Goal: Task Accomplishment & Management: Manage account settings

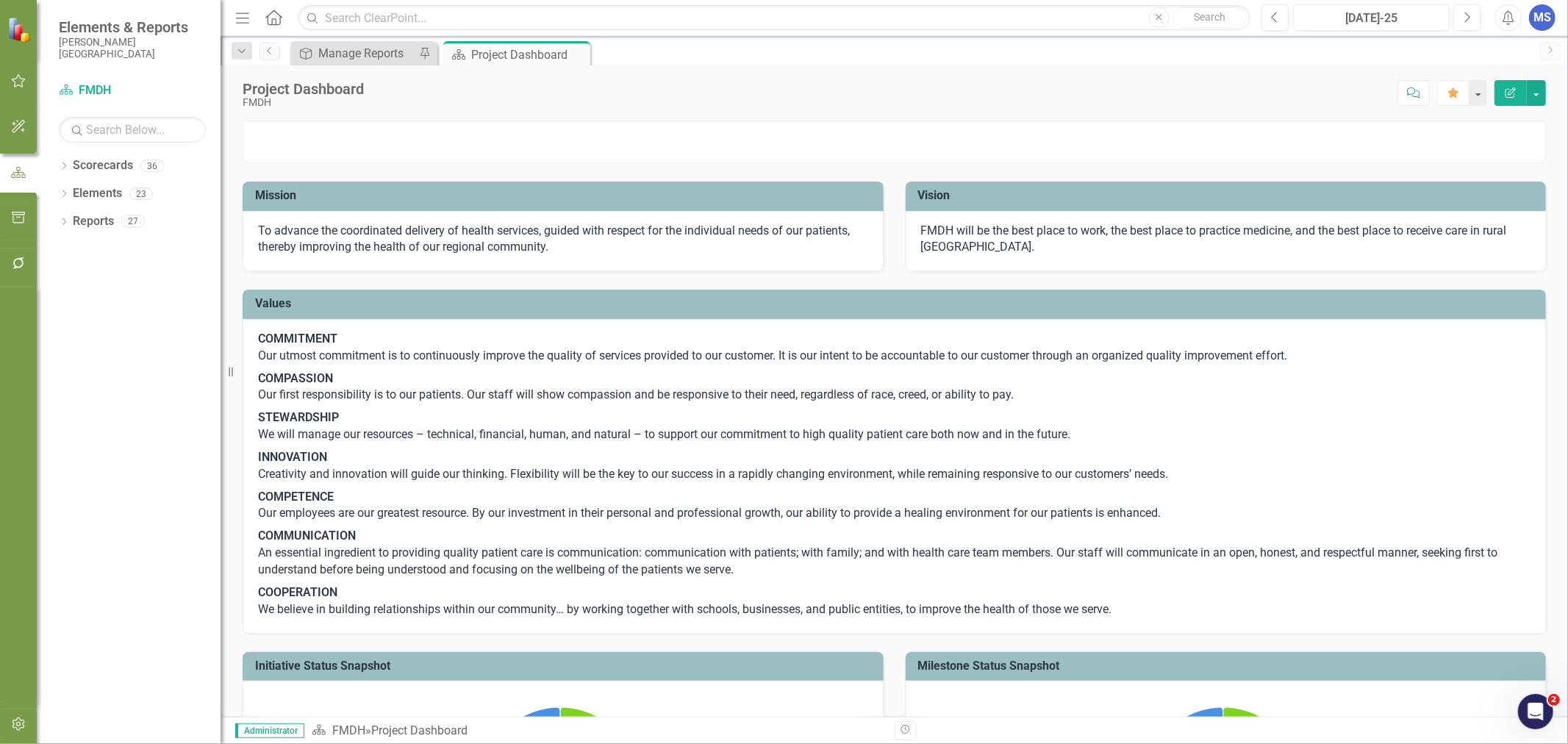
click at [64, 164] on icon "Dropdown" at bounding box center [63, 167] width 11 height 8
click at [72, 194] on icon at bounding box center [72, 194] width 4 height 8
click at [84, 250] on icon "Dropdown" at bounding box center [86, 248] width 11 height 9
click at [83, 222] on icon "Dropdown" at bounding box center [86, 220] width 11 height 9
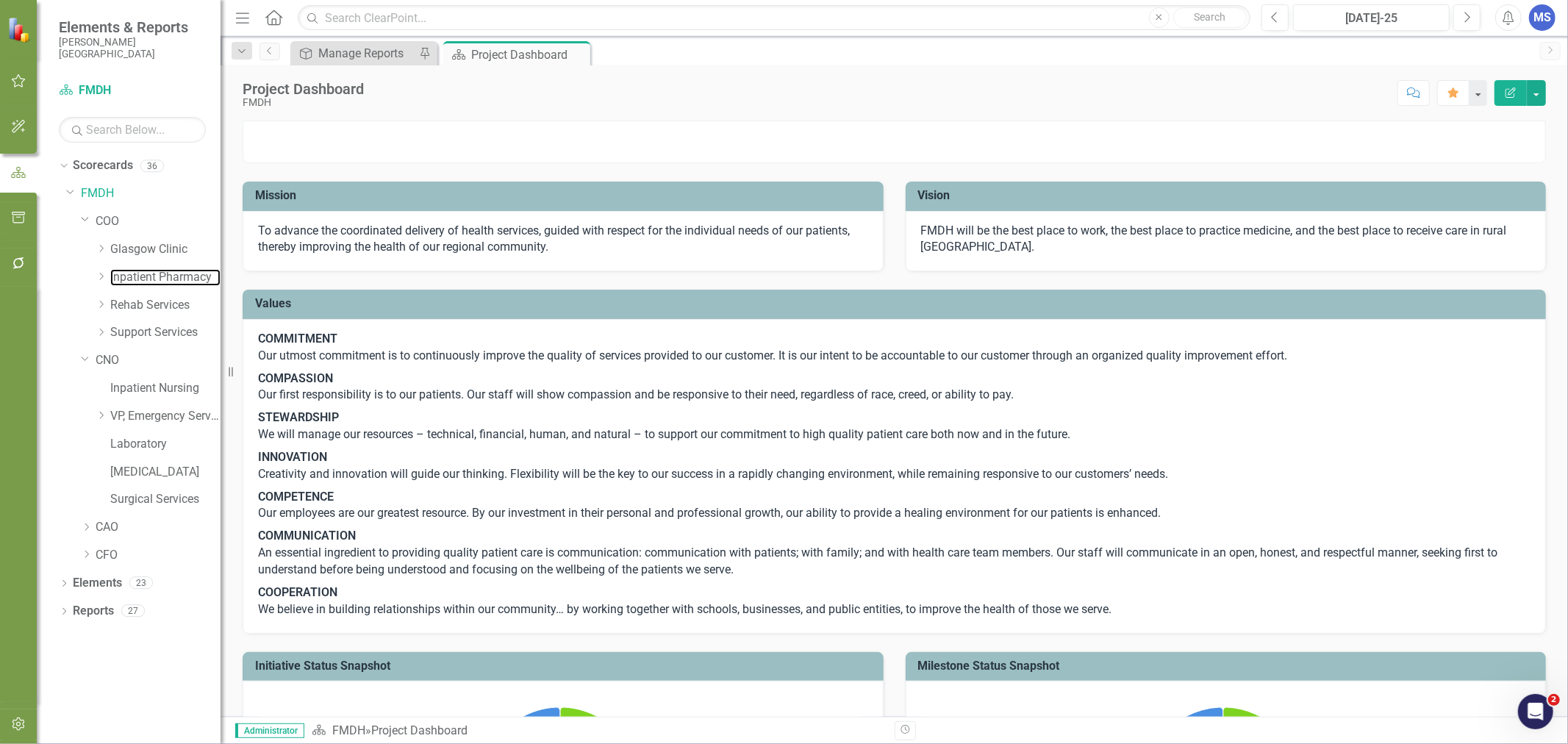
click at [134, 280] on link "Inpatient Pharmacy" at bounding box center [165, 277] width 110 height 17
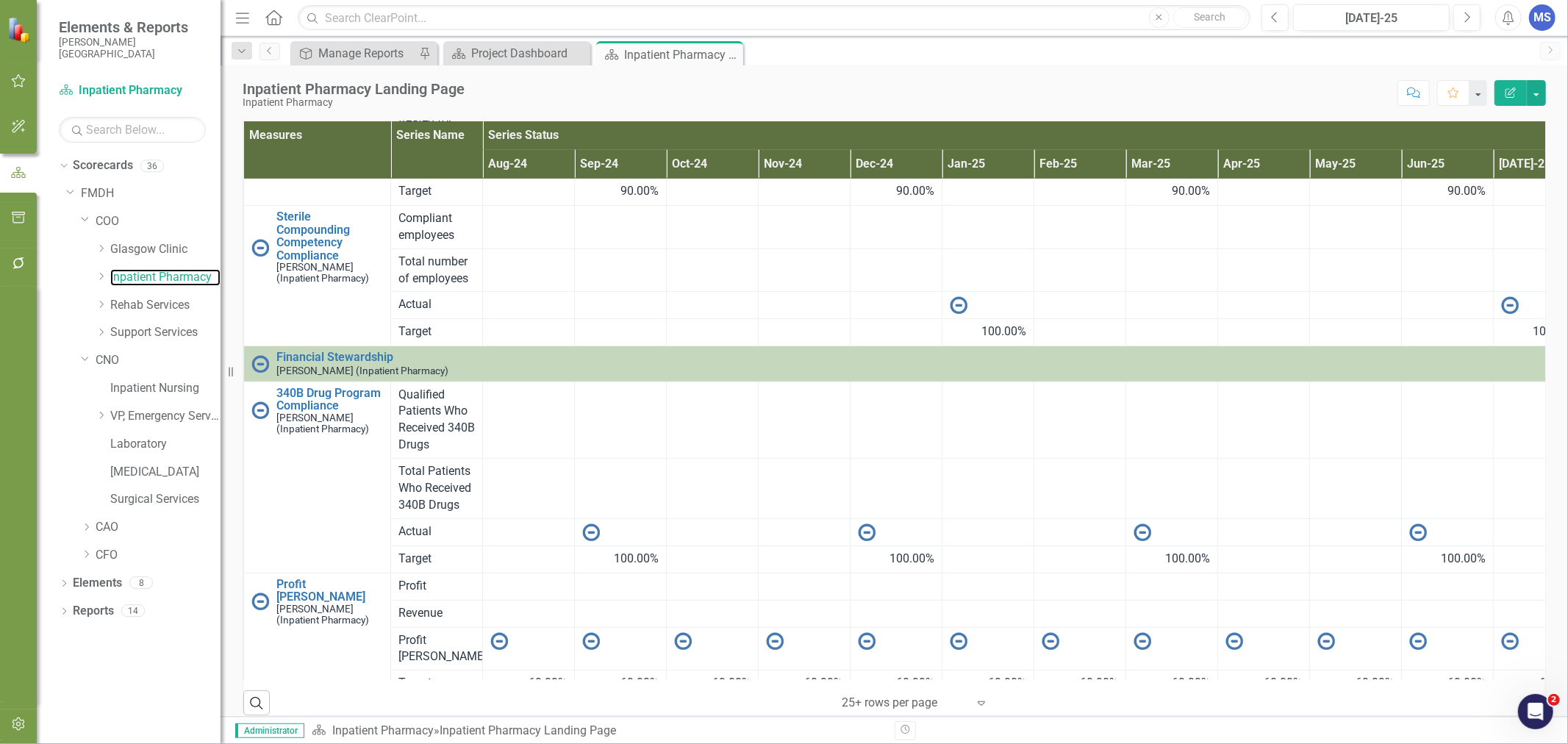
scroll to position [546, 0]
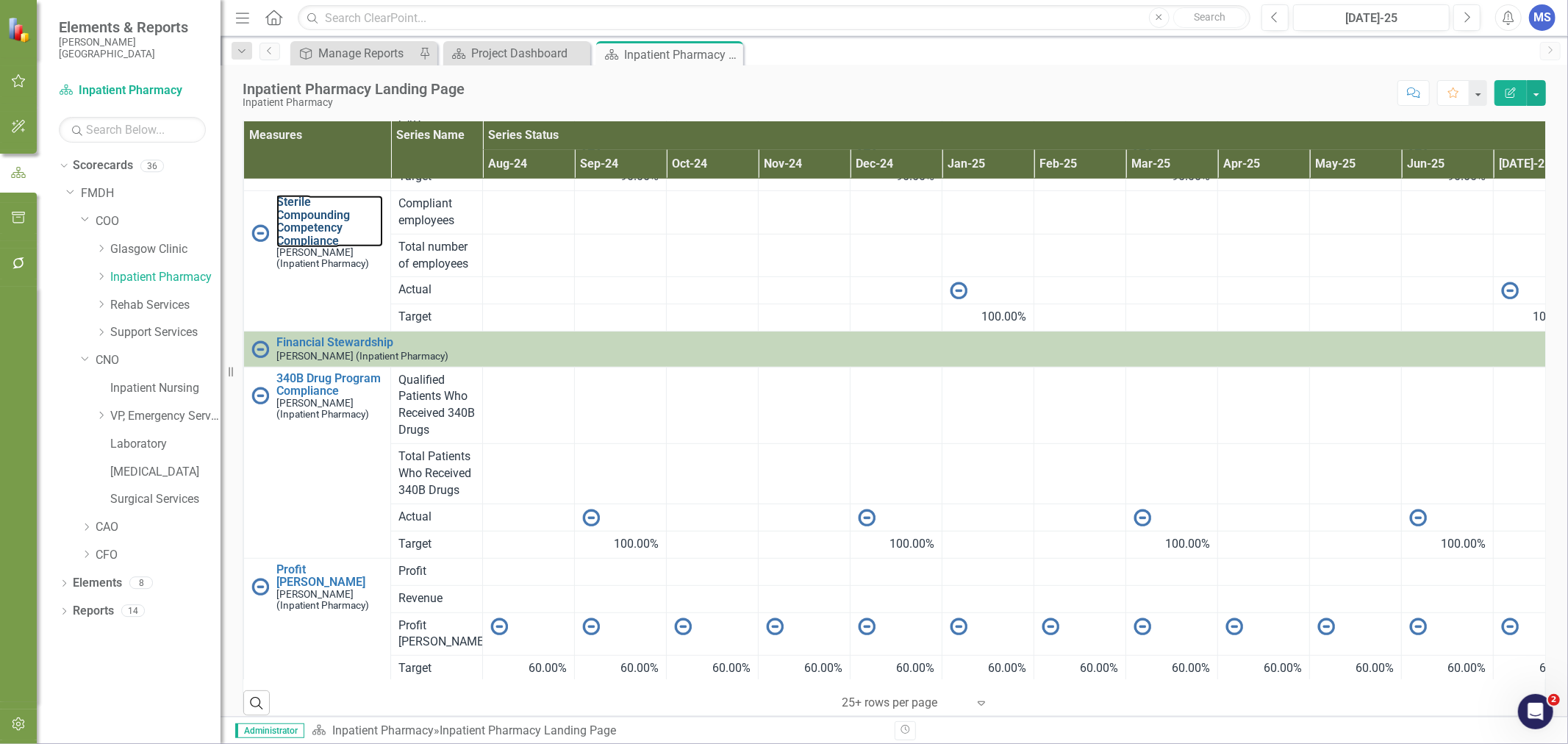
click at [321, 237] on link "Sterile Compounding Competency Compliance" at bounding box center [329, 221] width 106 height 52
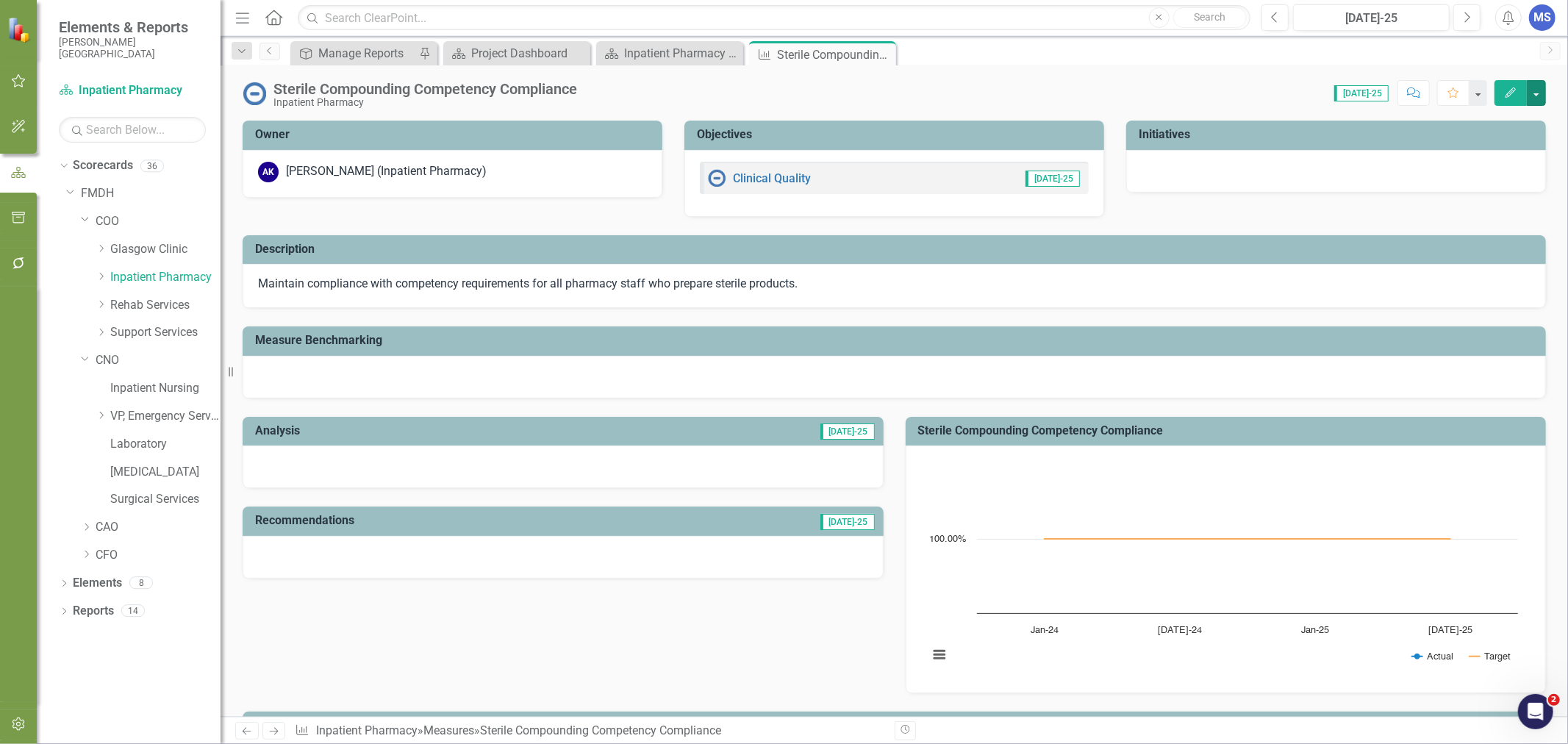
click at [1541, 94] on button "button" at bounding box center [1537, 93] width 19 height 25
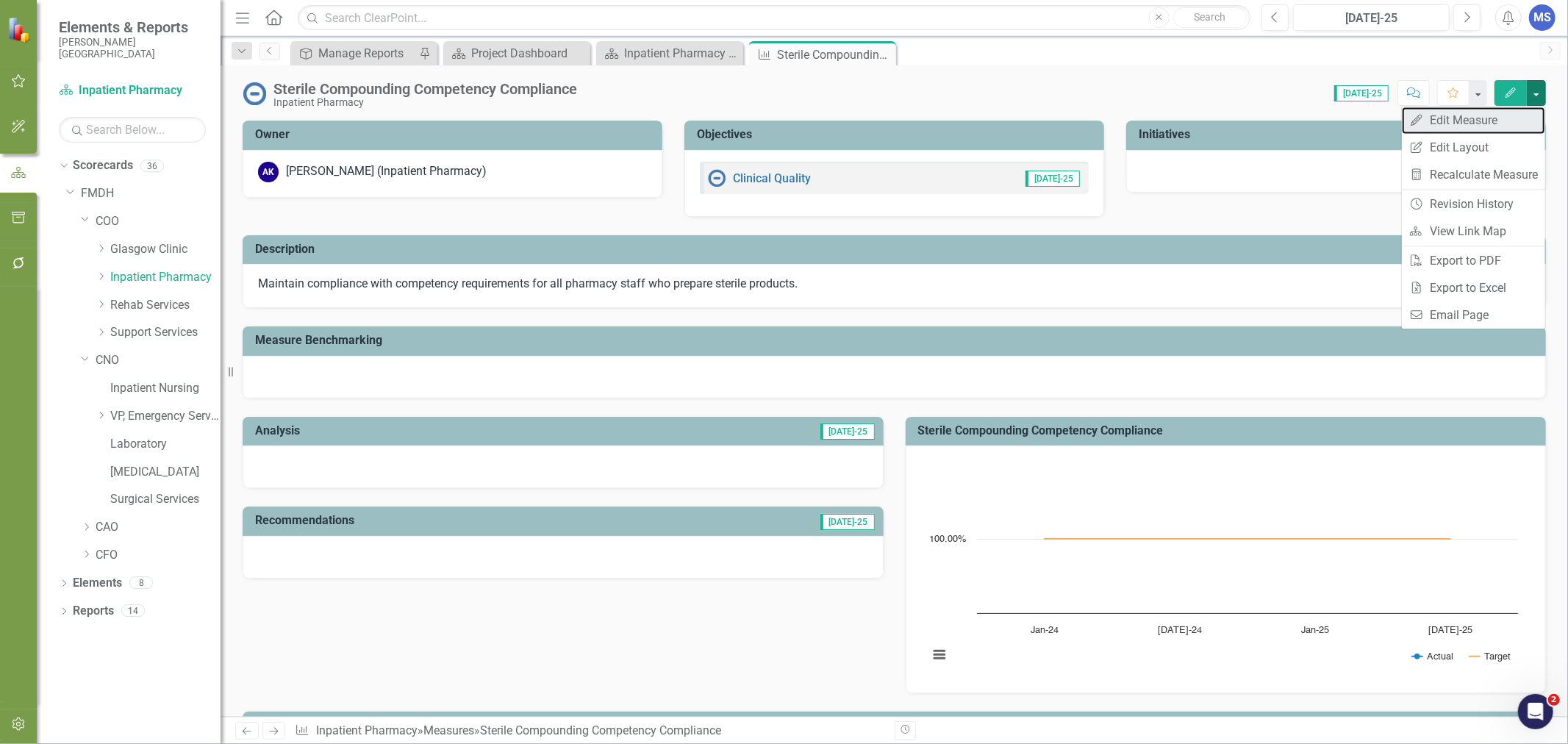
click at [1498, 123] on link "Edit Edit Measure" at bounding box center [1473, 120] width 143 height 27
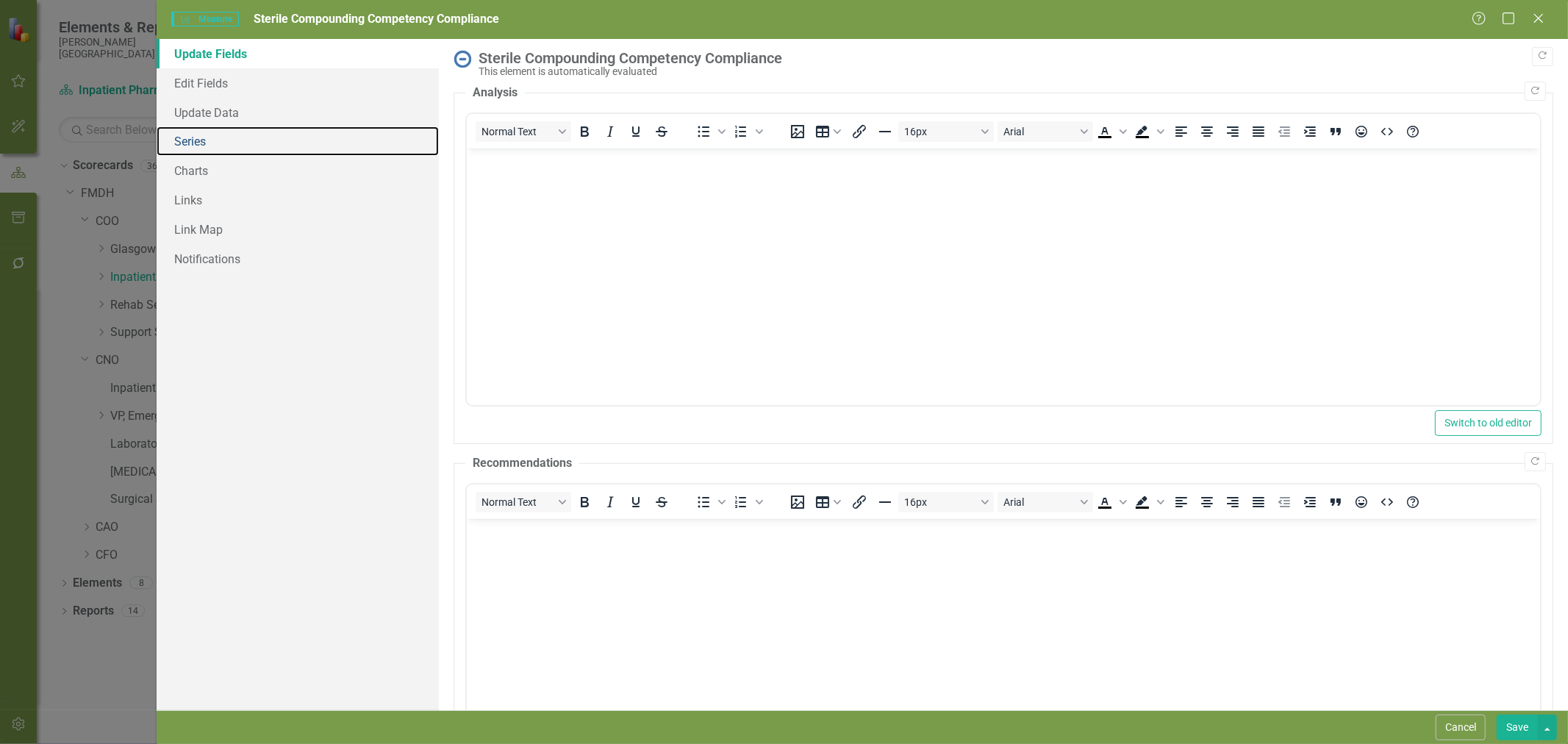
click at [214, 138] on link "Series" at bounding box center [298, 141] width 282 height 29
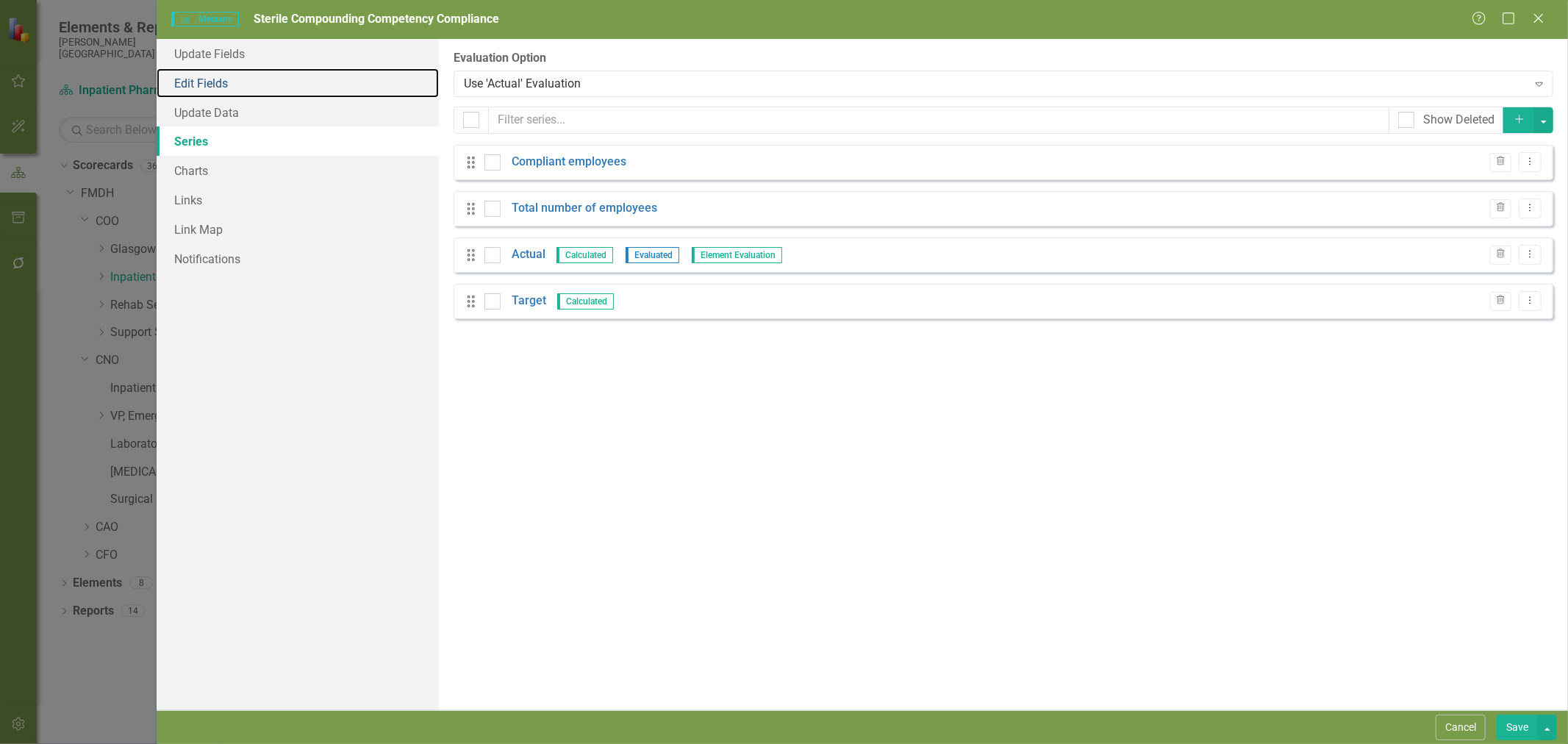
click at [211, 85] on link "Edit Fields" at bounding box center [298, 83] width 282 height 29
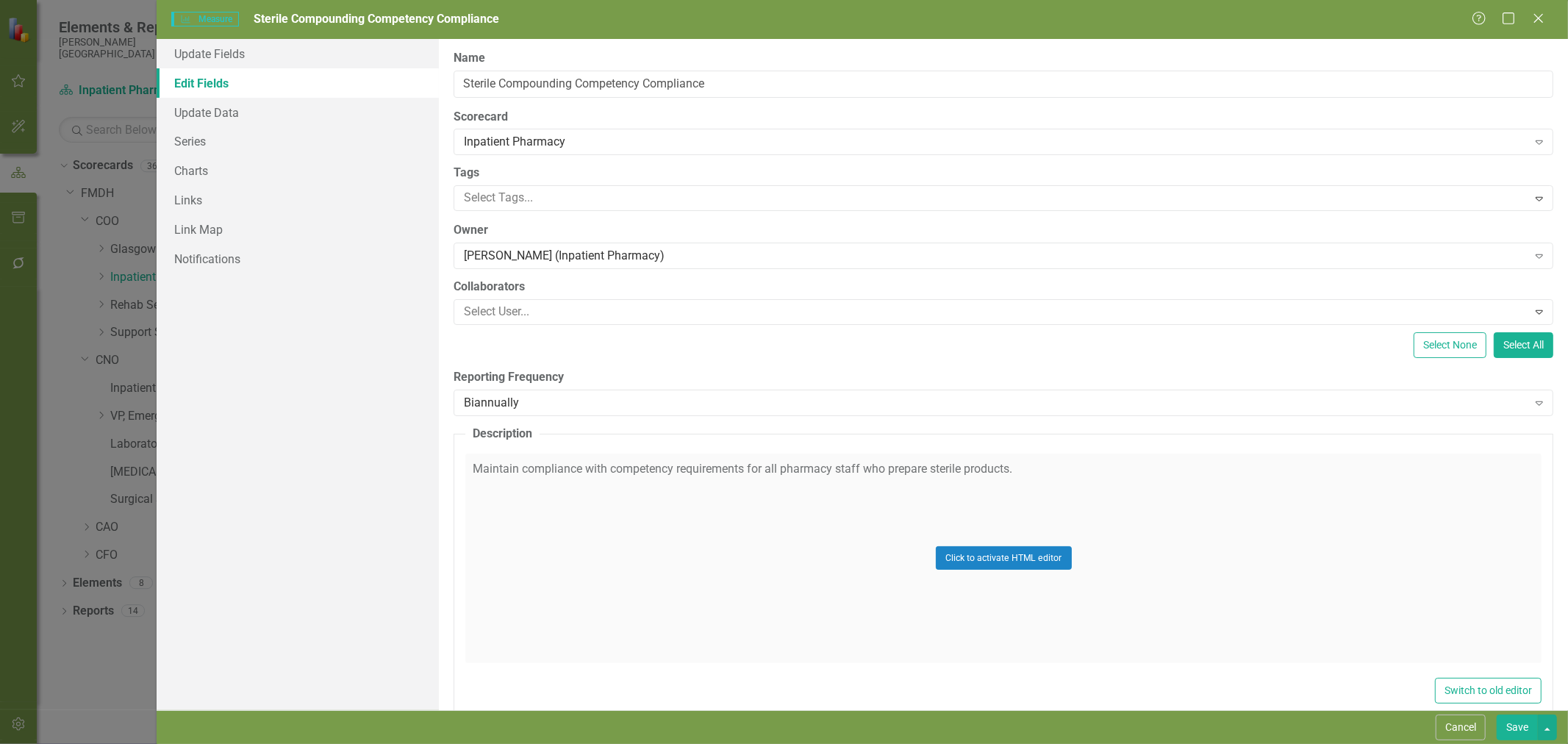
click at [560, 403] on div "Biannually" at bounding box center [994, 402] width 1063 height 17
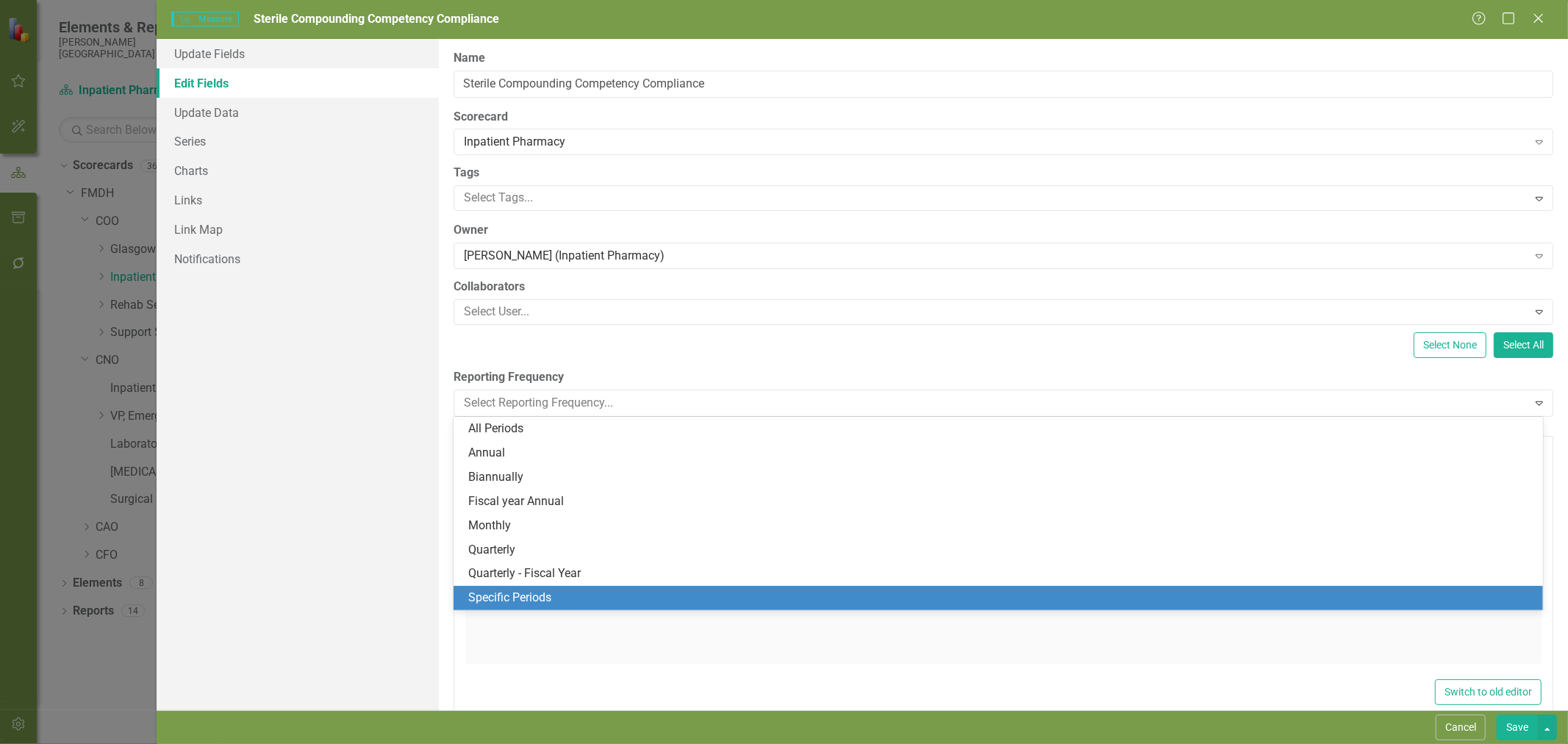
click at [568, 596] on div "Specific Periods" at bounding box center [1001, 597] width 1065 height 17
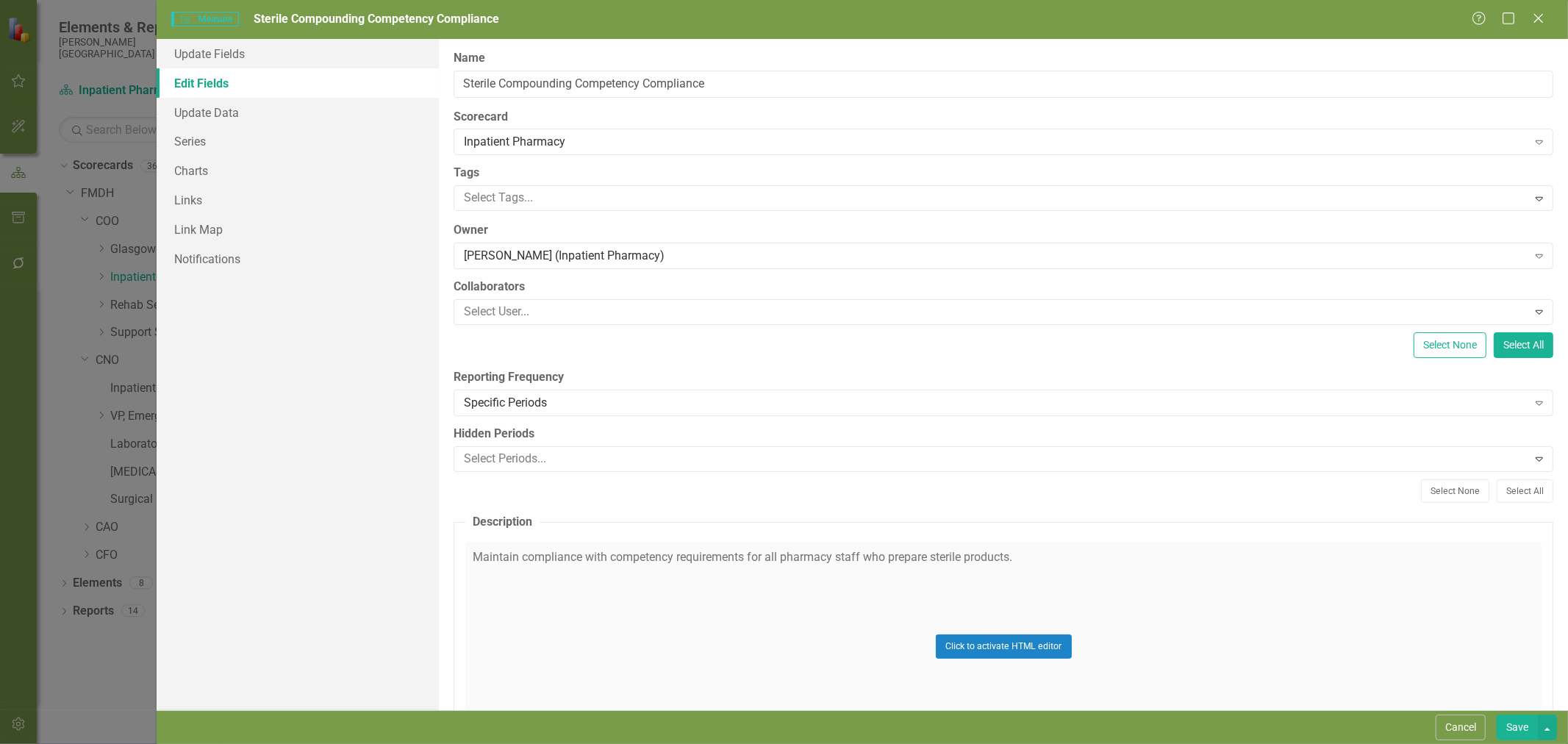
click at [548, 454] on div at bounding box center [991, 459] width 1068 height 19
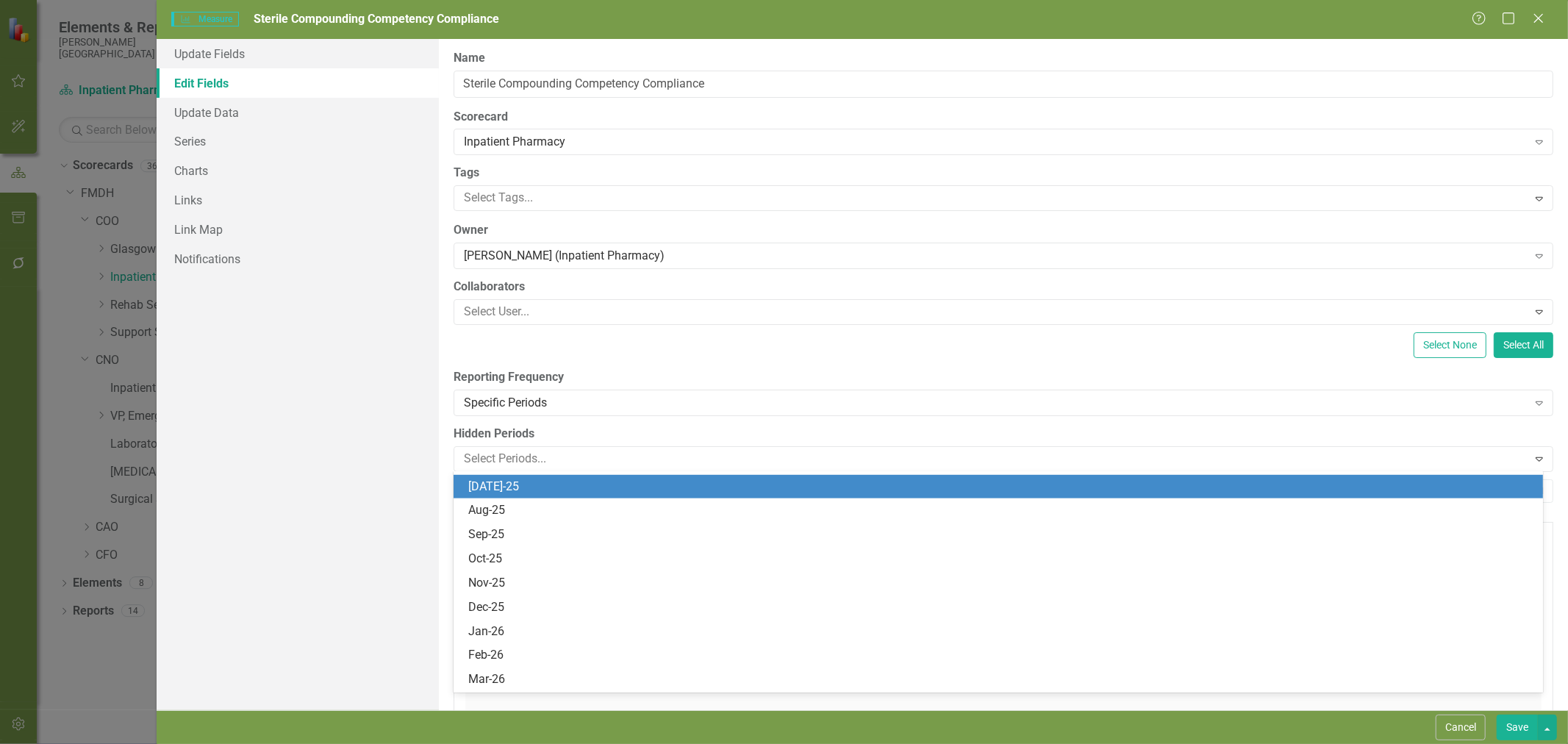
scroll to position [1061, 0]
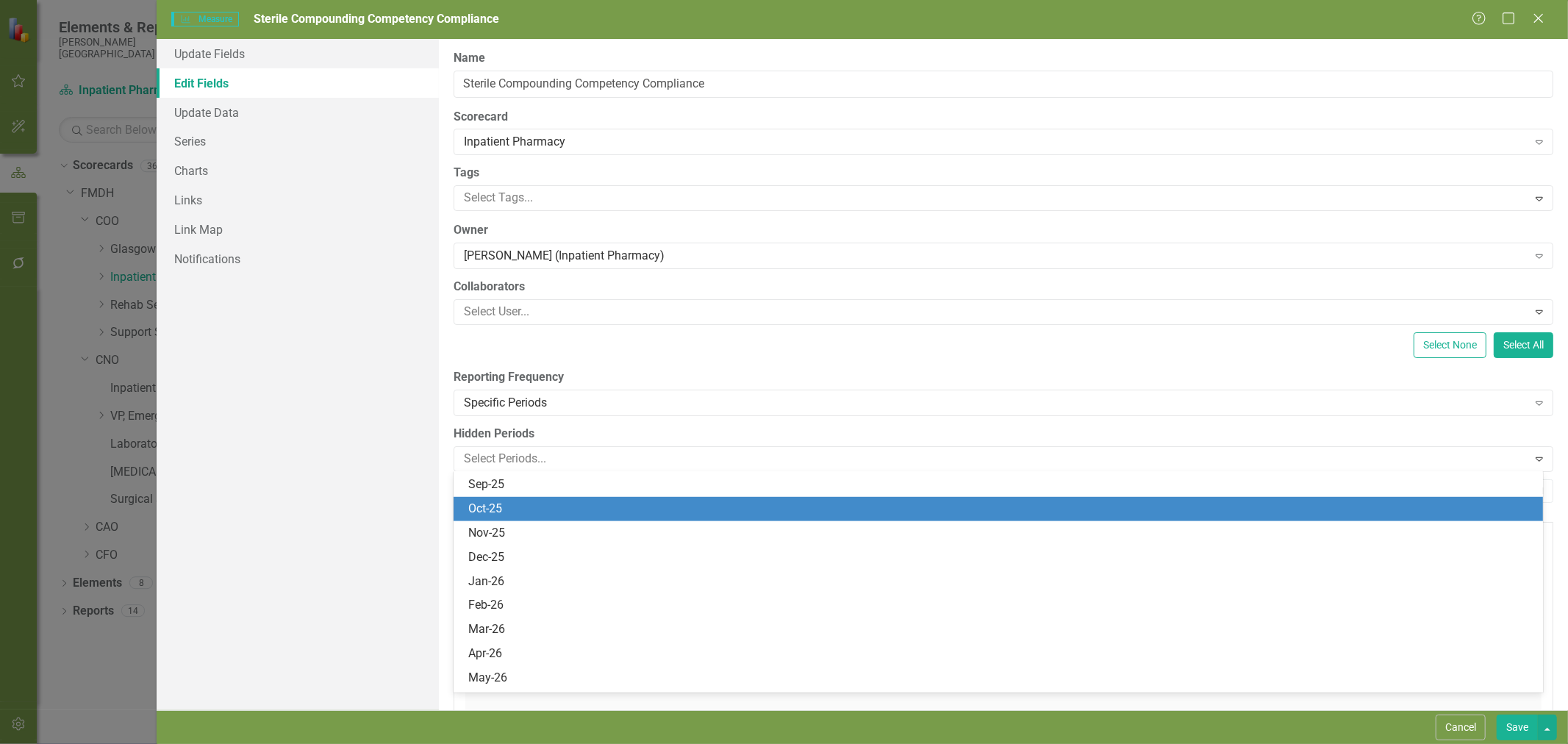
click at [533, 515] on div "Oct-25" at bounding box center [1001, 508] width 1065 height 17
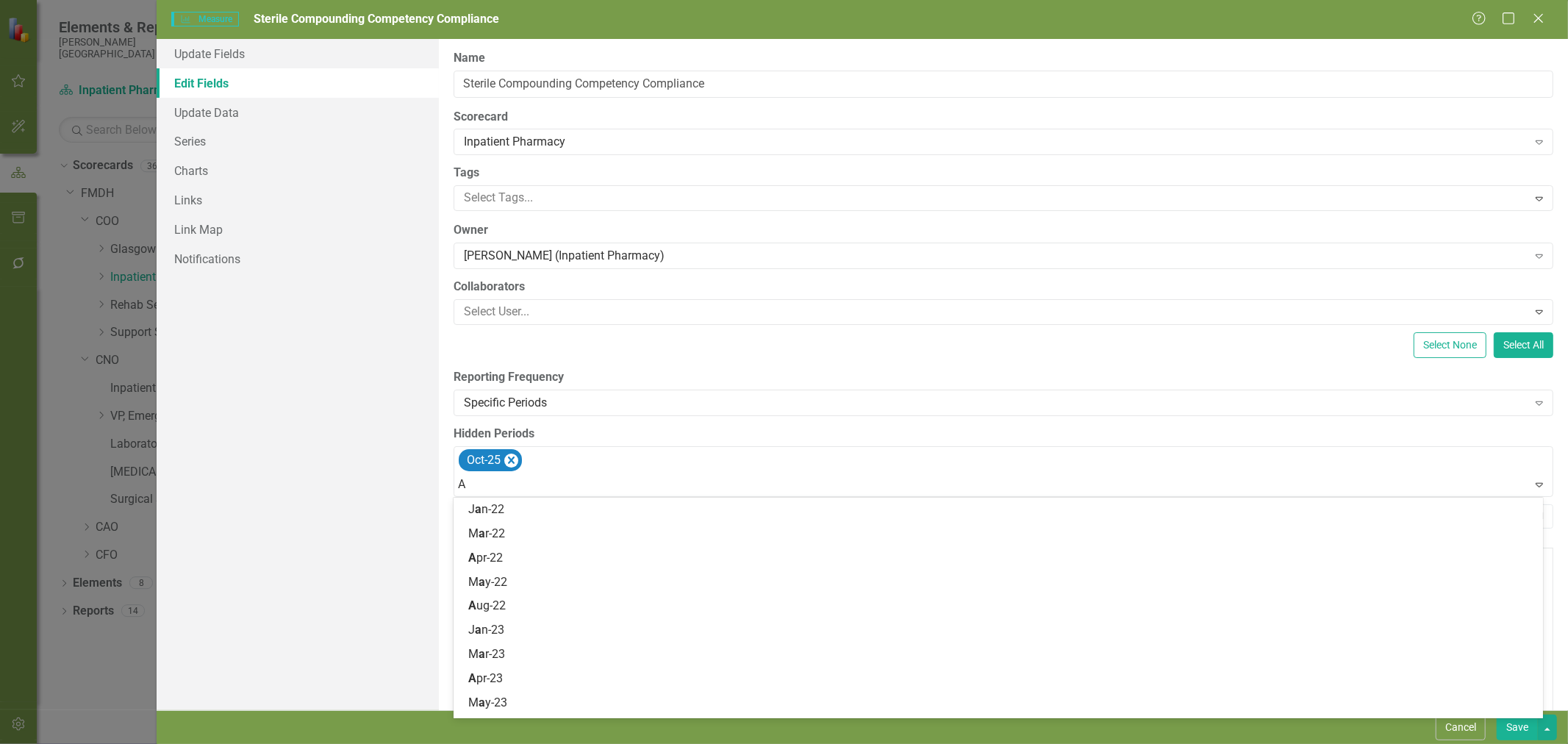
type input "Ap"
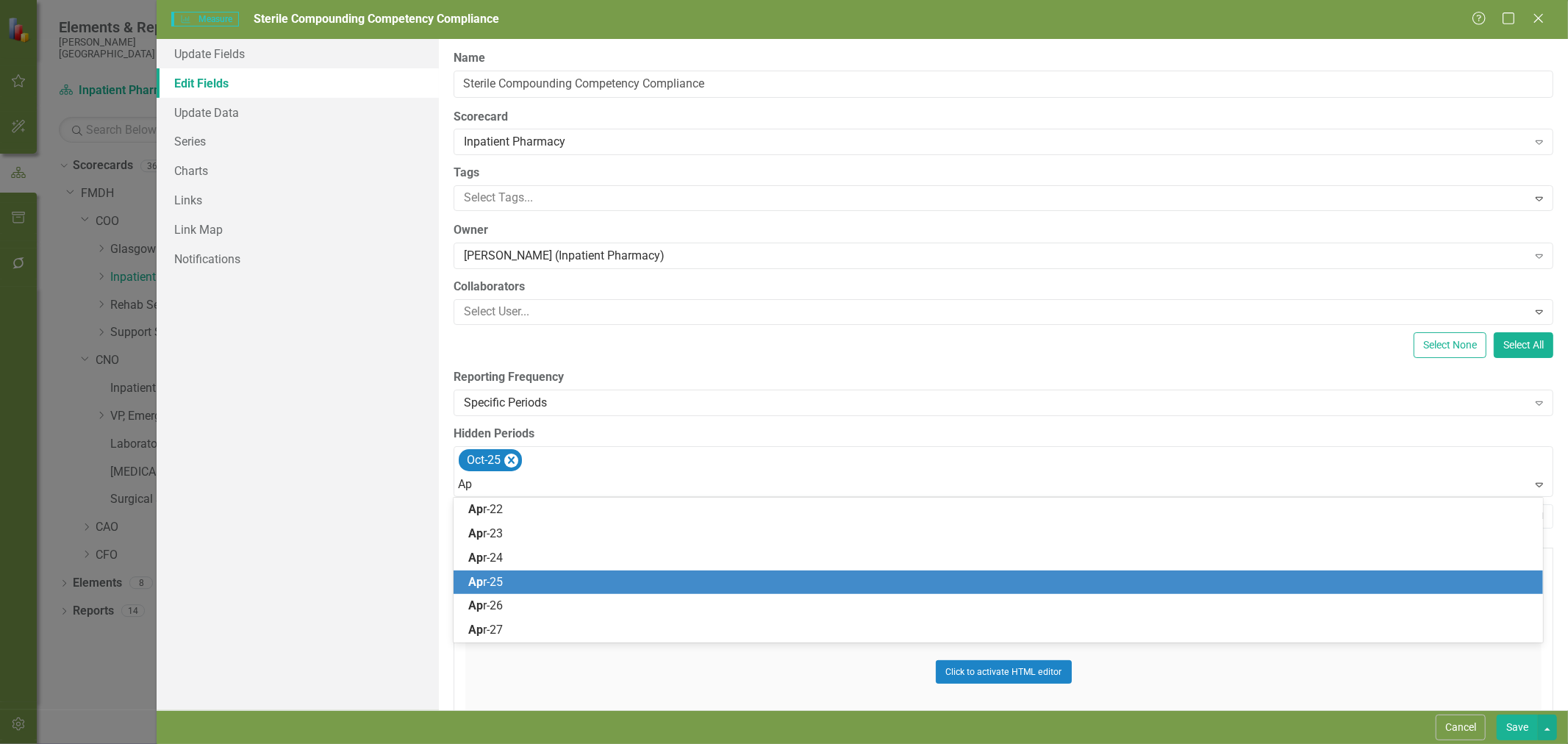
click at [495, 576] on span "Ap r-25" at bounding box center [485, 581] width 34 height 14
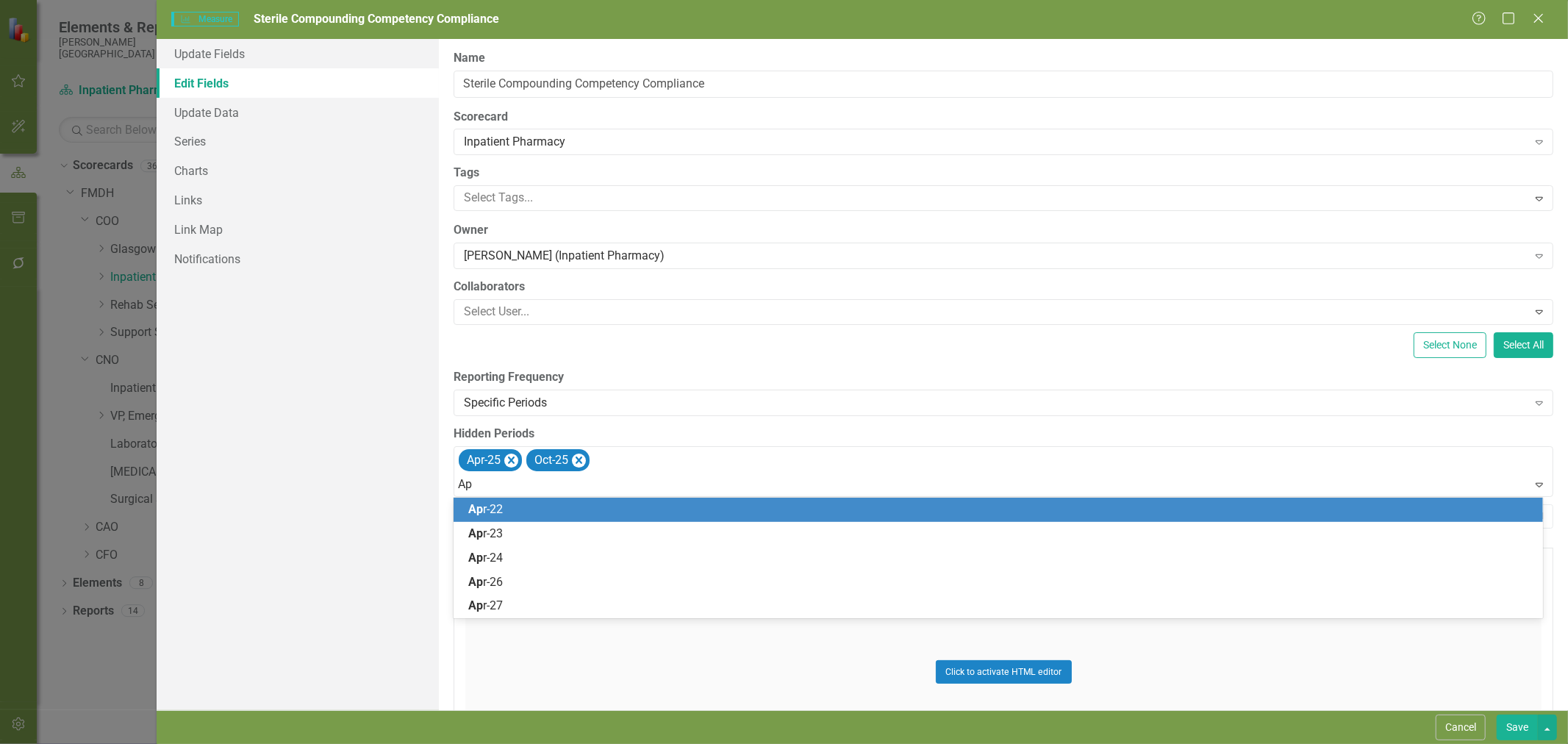
type input "Apr"
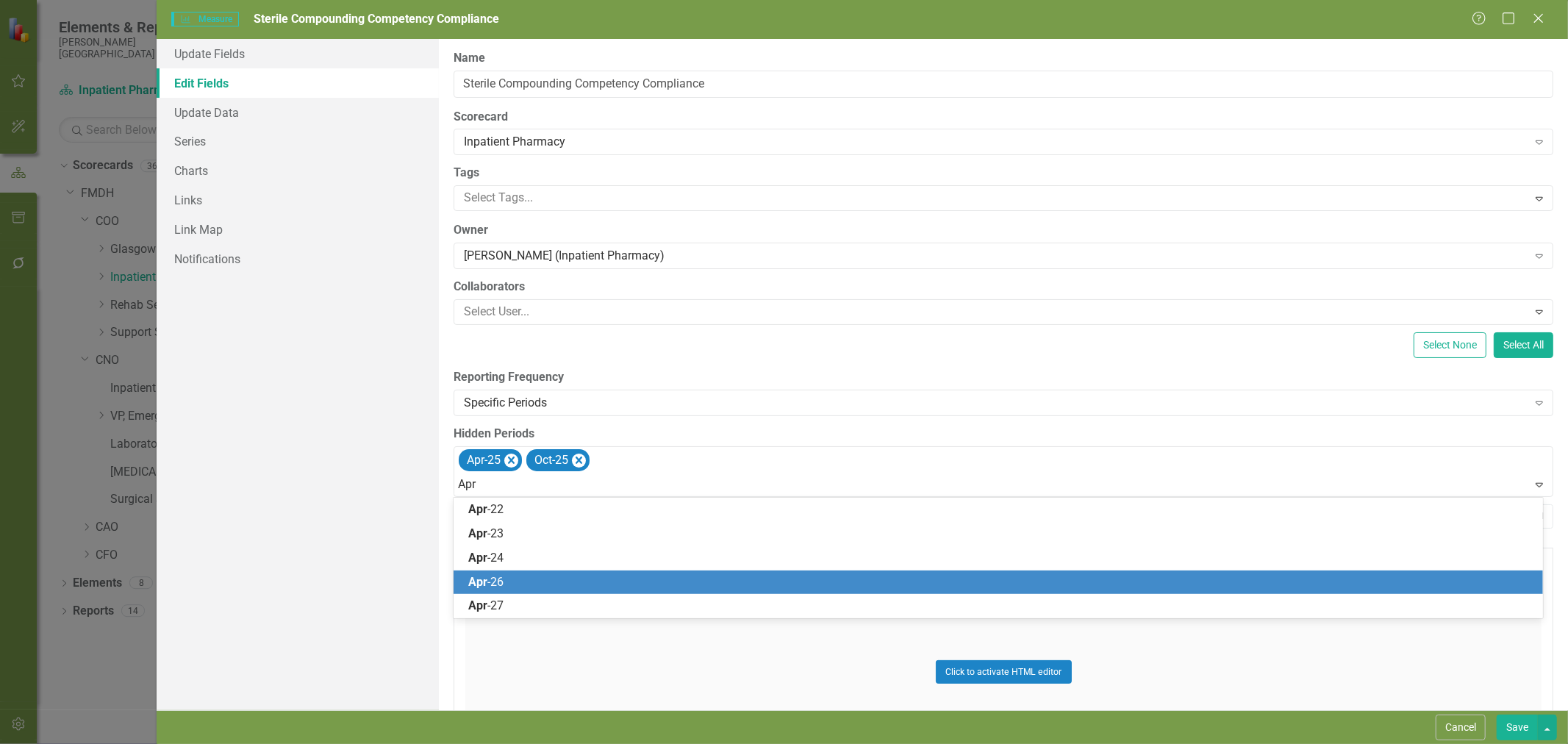
click at [508, 586] on div "Apr -26" at bounding box center [1001, 581] width 1065 height 17
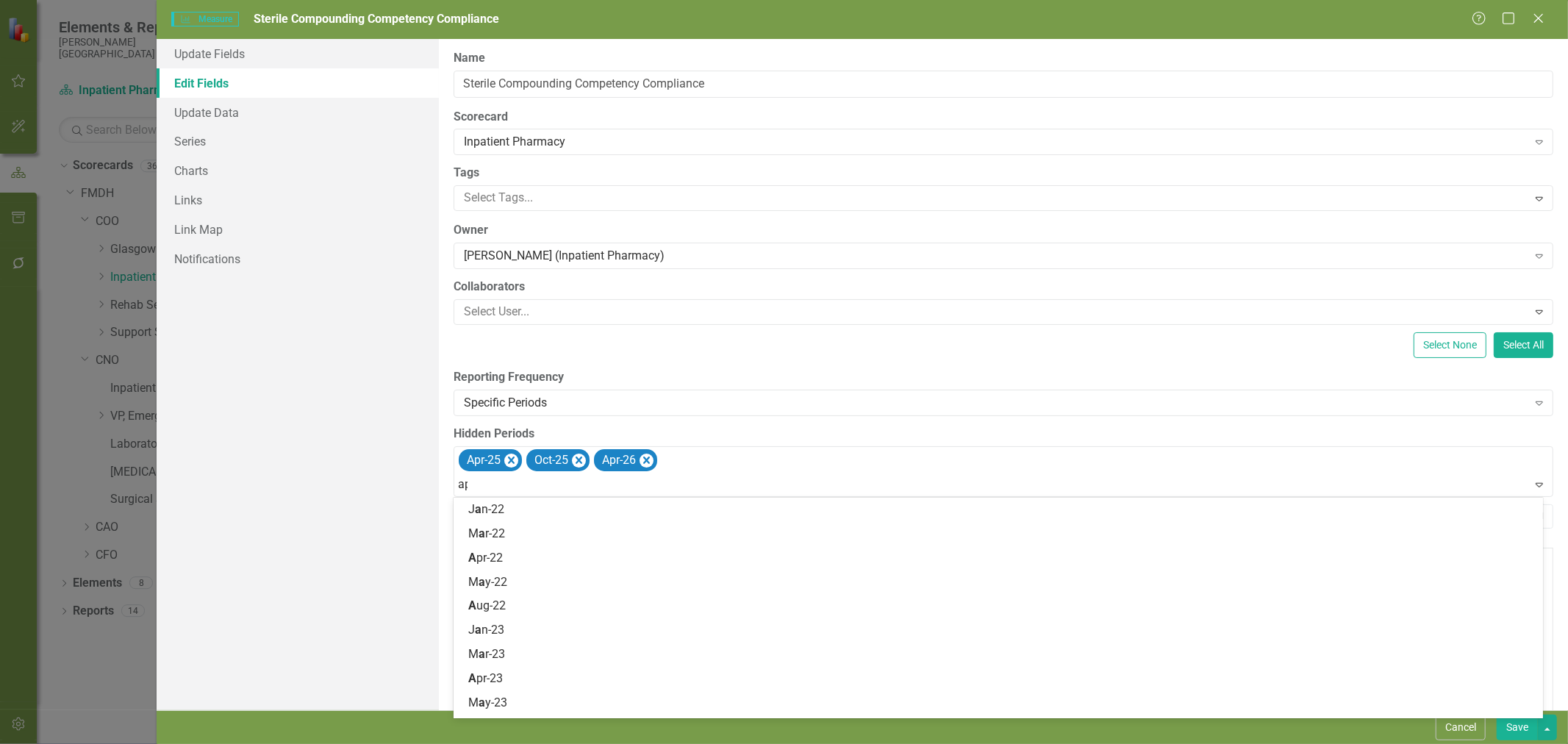
type input "apr"
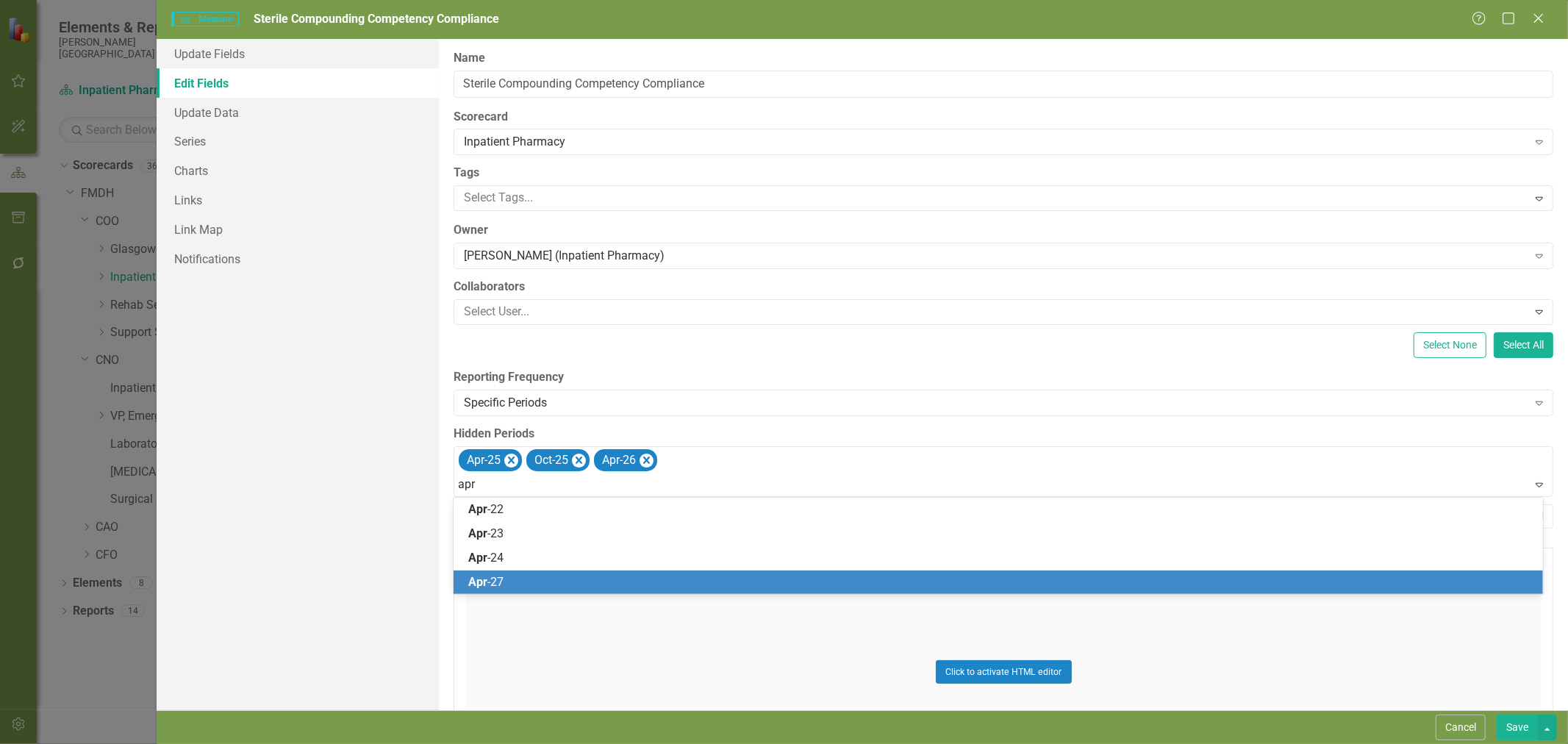
click at [517, 577] on div "Apr -27" at bounding box center [1001, 581] width 1065 height 17
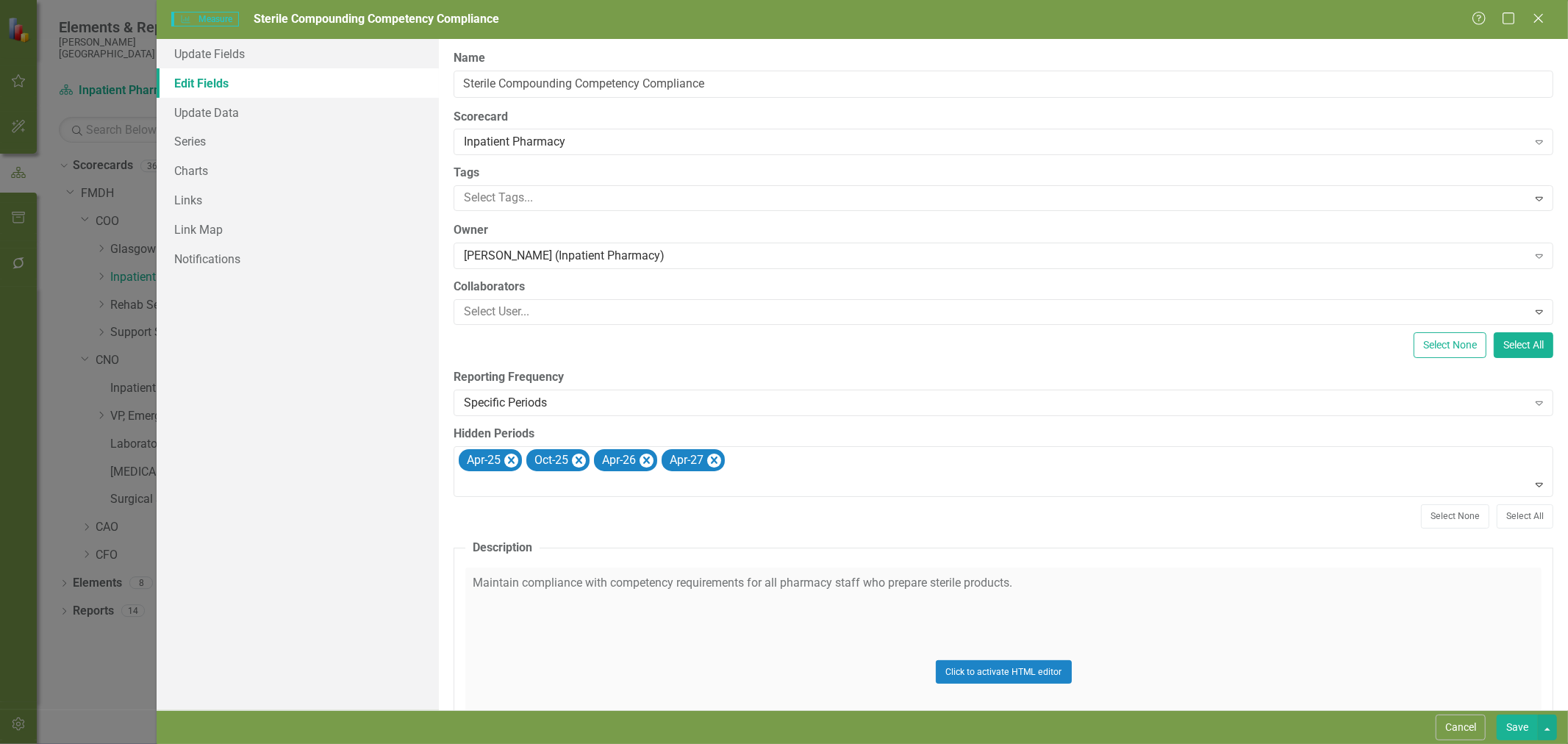
click at [523, 486] on div at bounding box center [1004, 485] width 1093 height 19
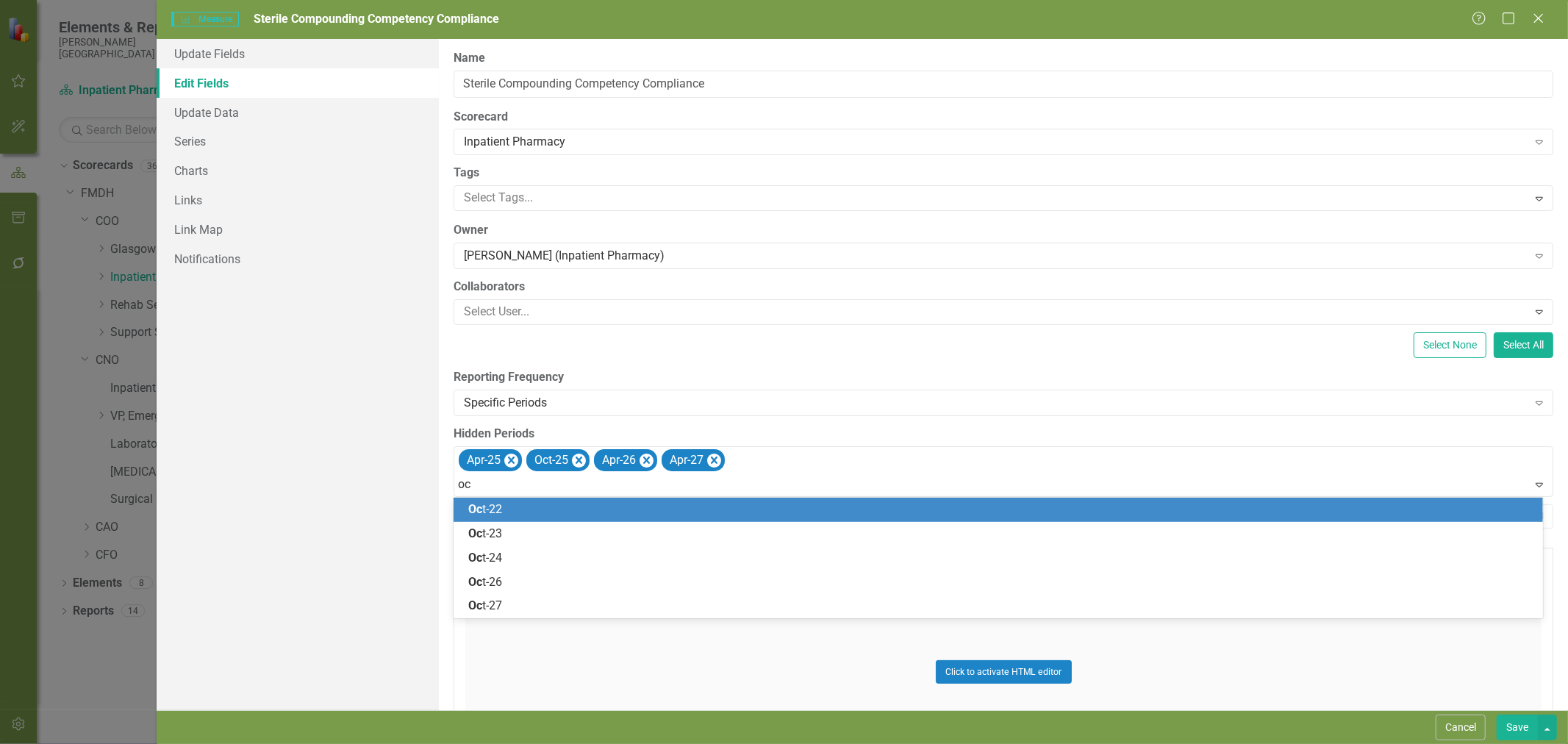
type input "oct"
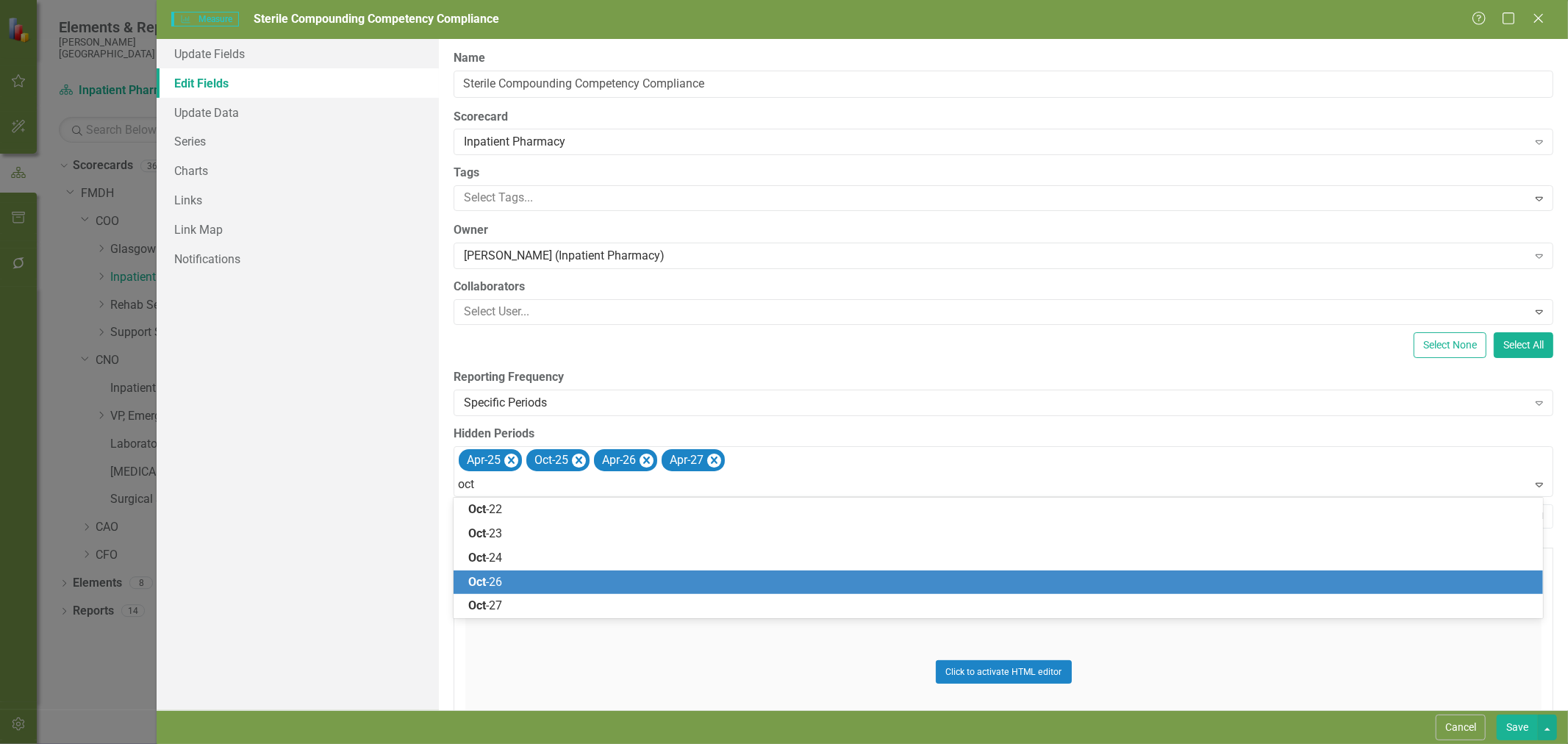
click at [535, 586] on div "Oct -26" at bounding box center [1001, 581] width 1065 height 17
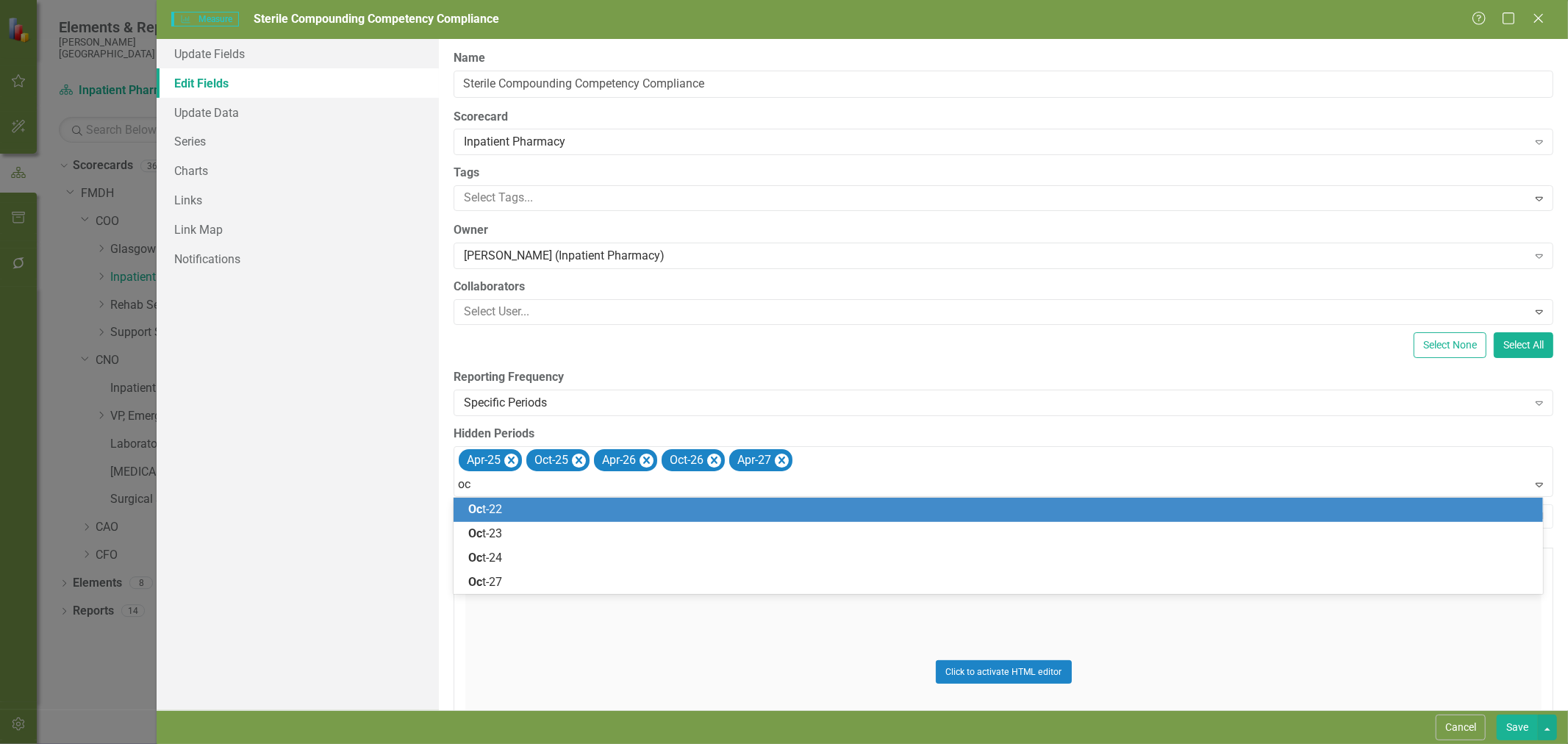
type input "oct"
click at [532, 580] on div "Oct -27" at bounding box center [1001, 581] width 1065 height 17
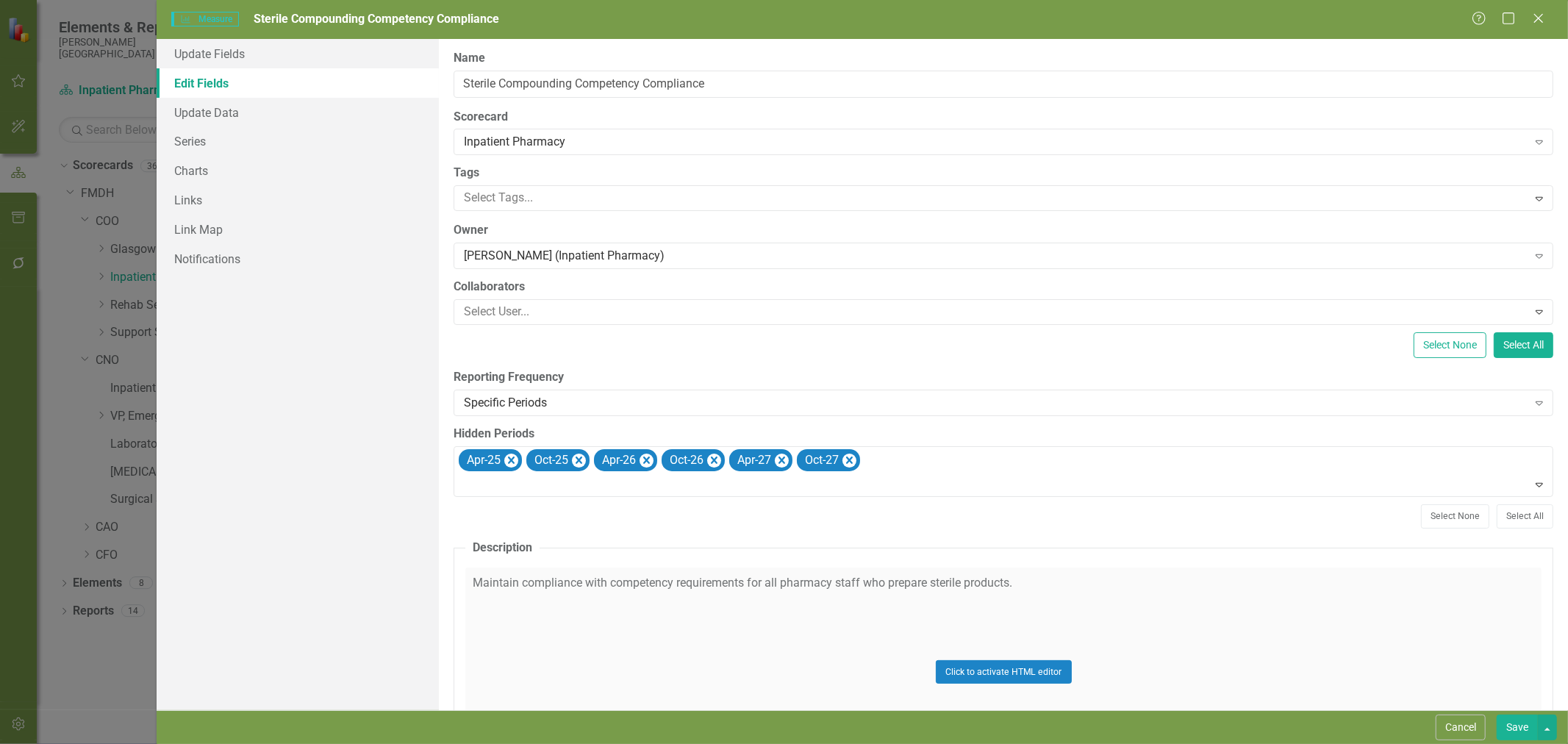
click at [1516, 724] on button "Save" at bounding box center [1517, 727] width 41 height 25
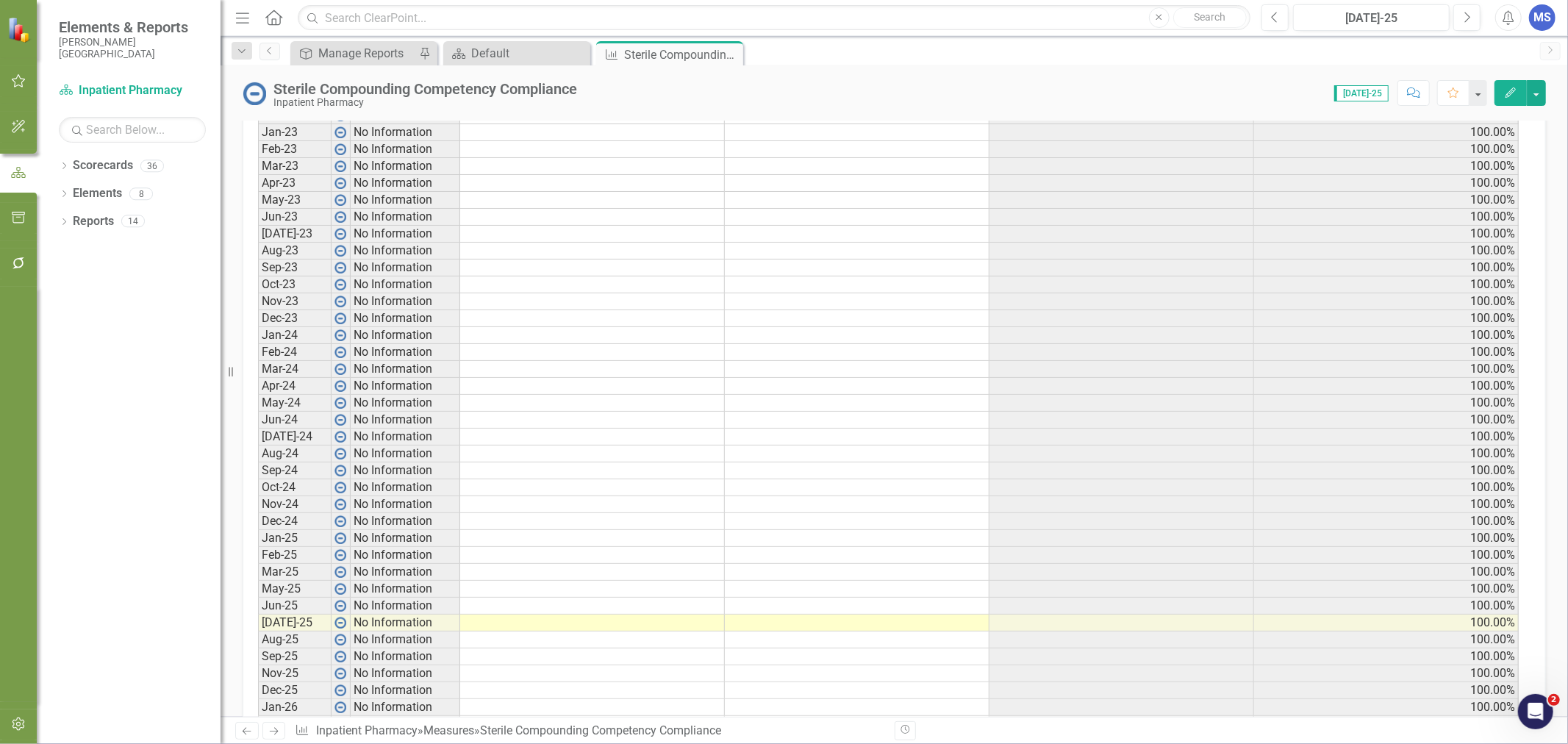
scroll to position [898, 0]
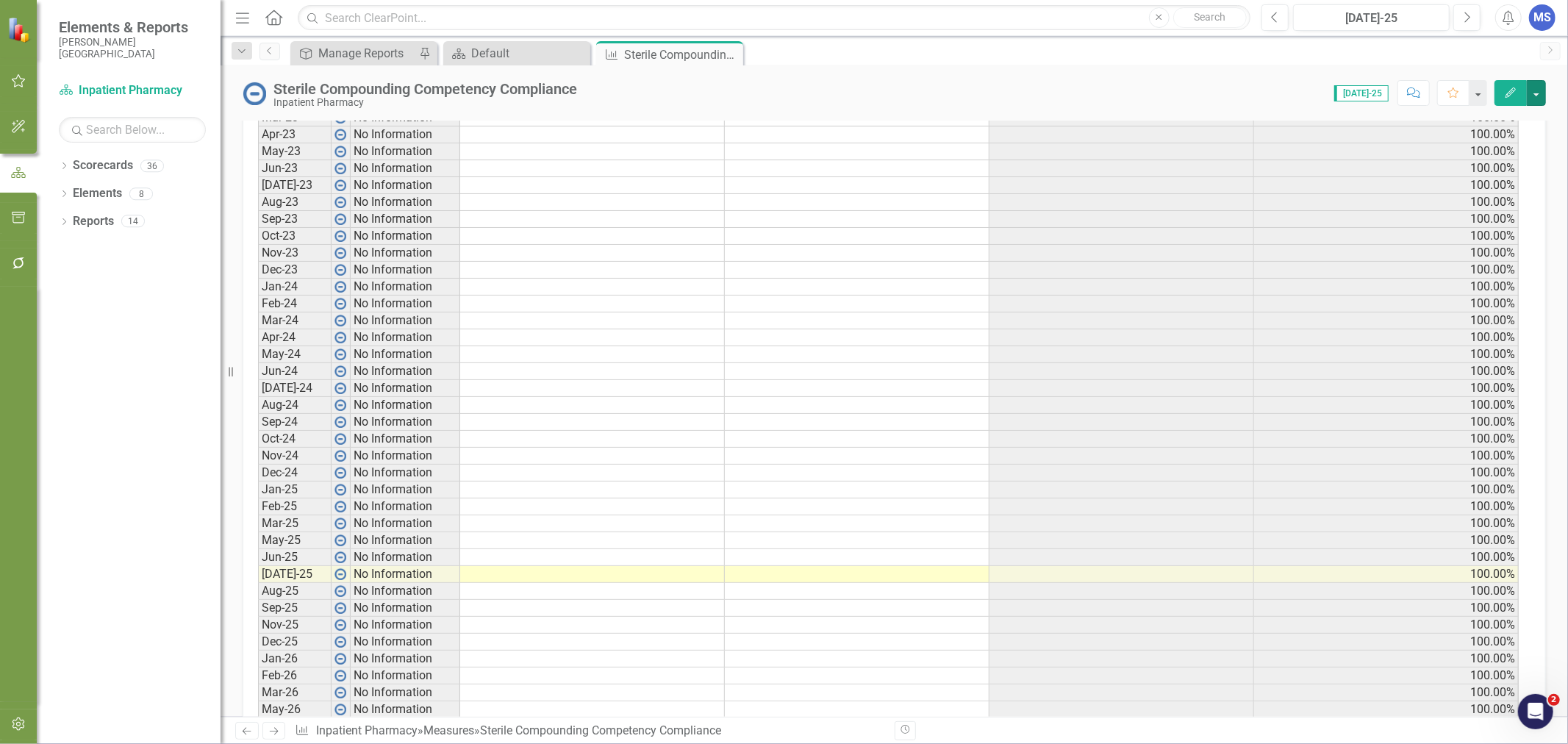
click at [1539, 93] on button "button" at bounding box center [1537, 93] width 19 height 25
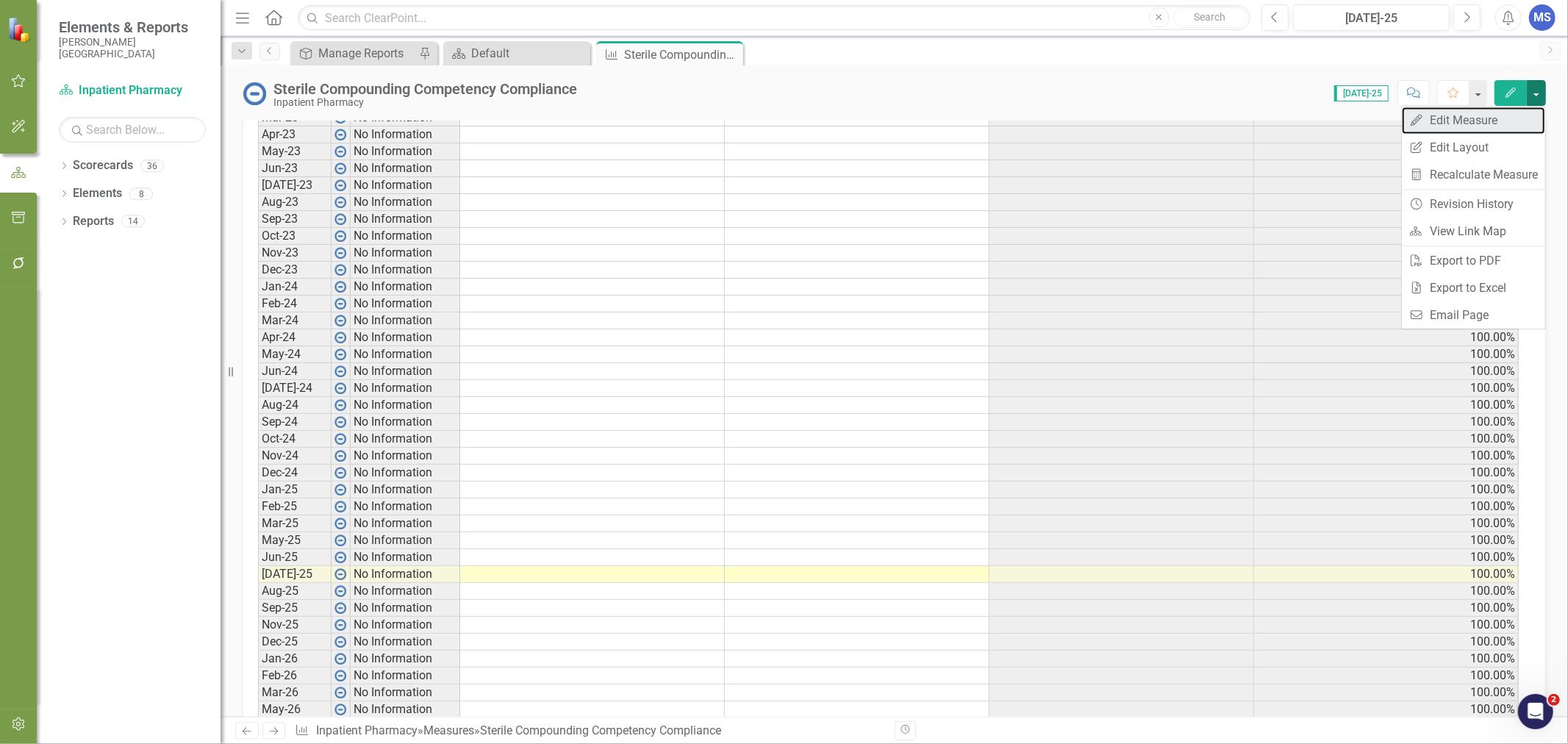
click at [1495, 122] on link "Edit Edit Measure" at bounding box center [1473, 120] width 143 height 27
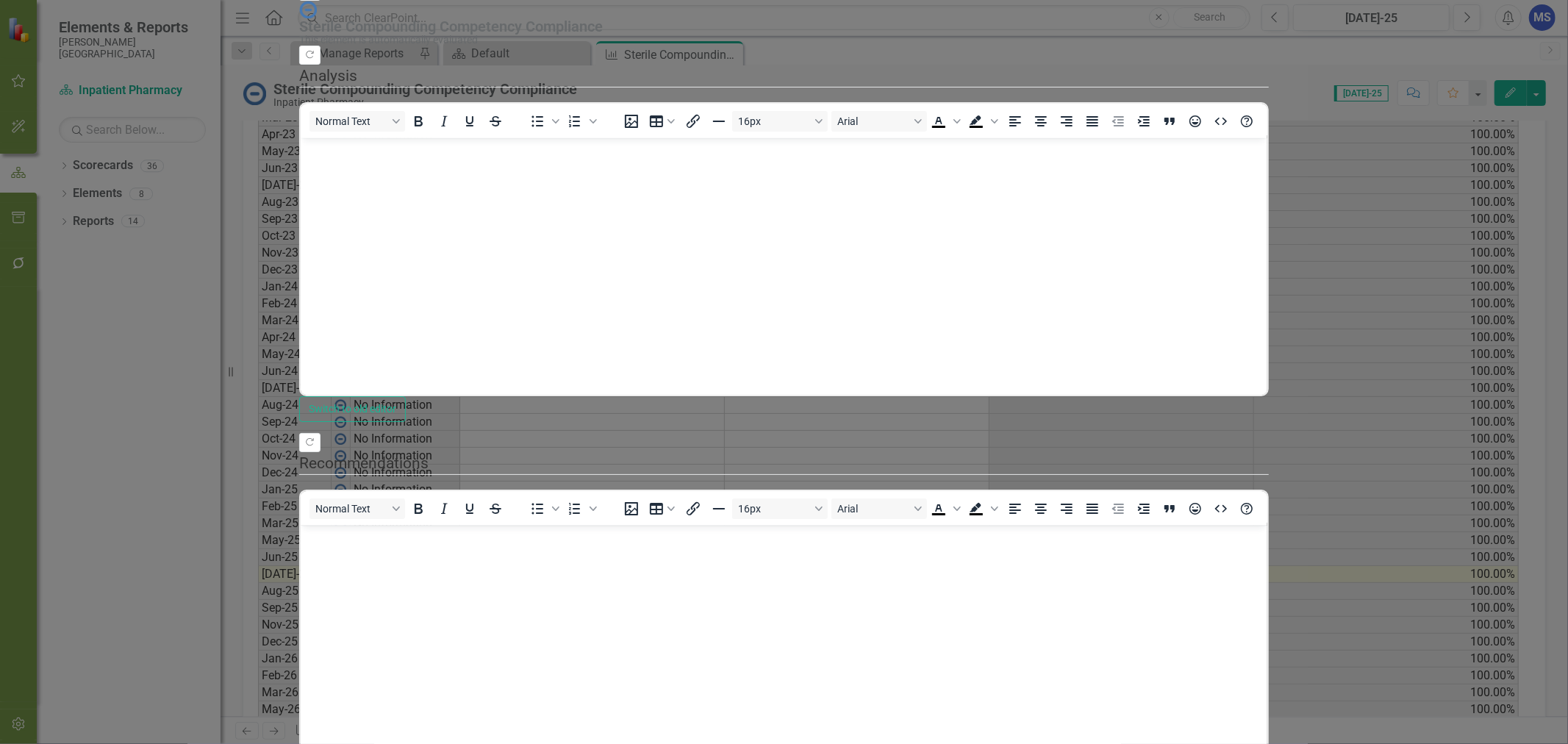
scroll to position [0, 0]
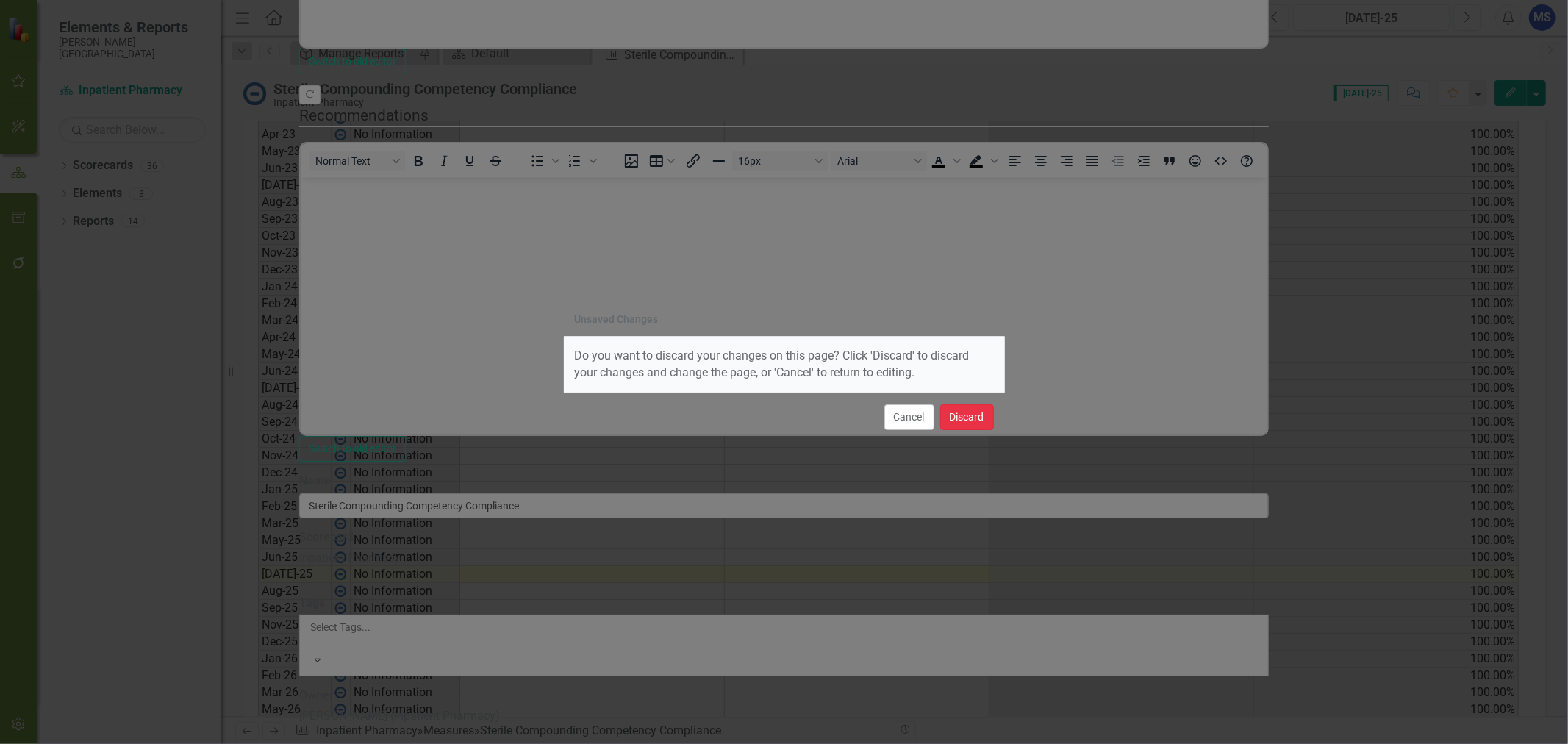
click at [984, 415] on button "Discard" at bounding box center [966, 417] width 54 height 25
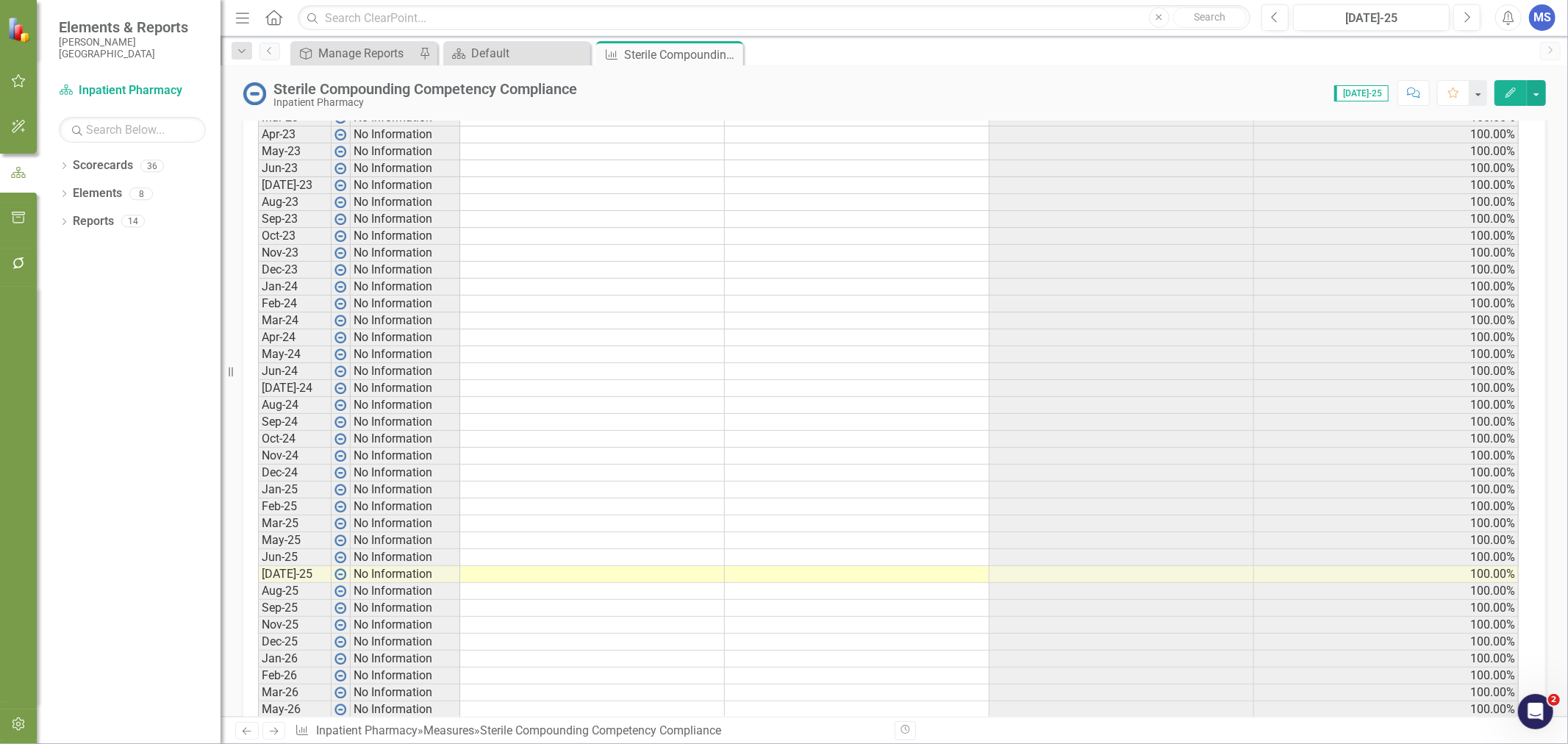
click at [19, 722] on icon "button" at bounding box center [18, 725] width 13 height 14
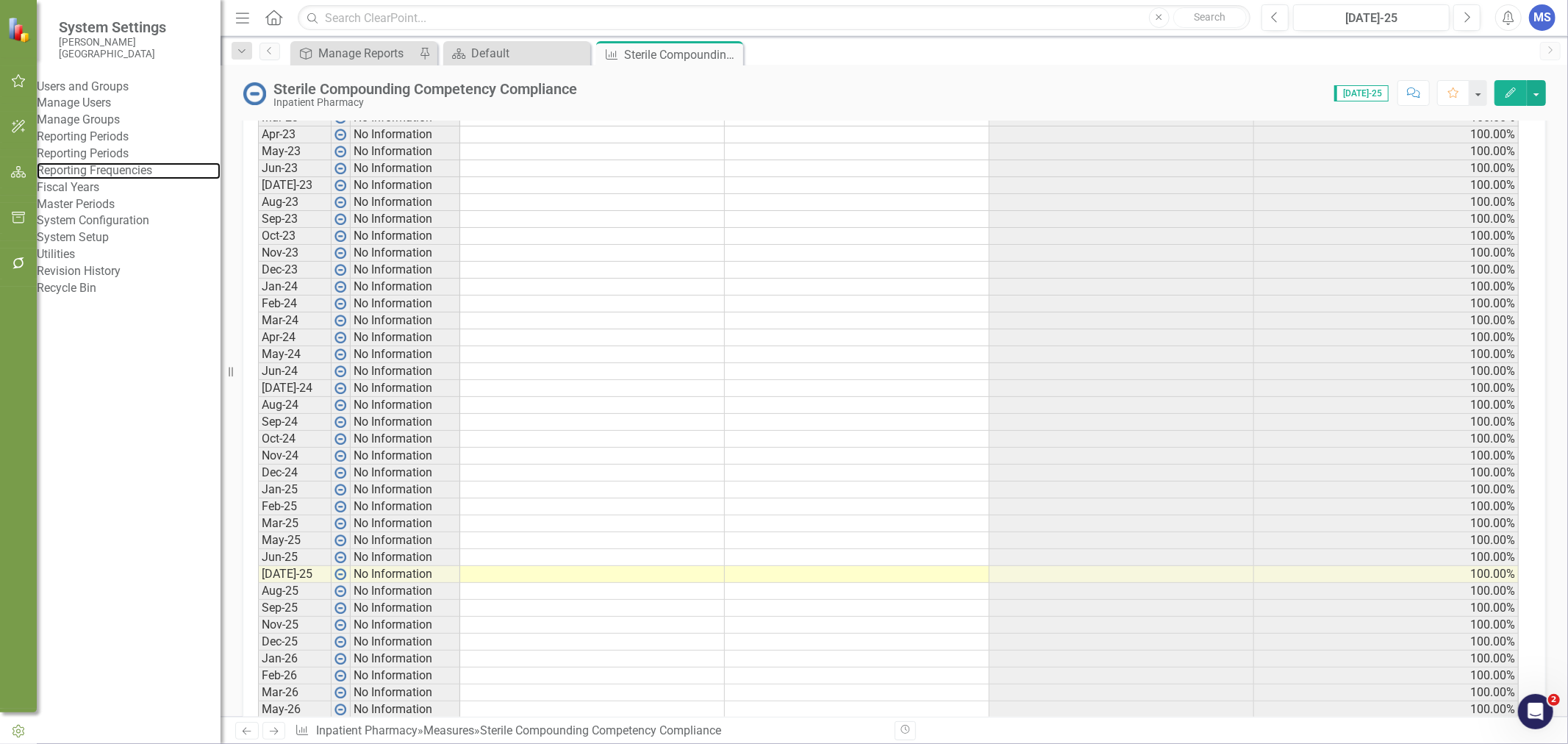
drag, startPoint x: 156, startPoint y: 226, endPoint x: 211, endPoint y: 245, distance: 58.2
click at [156, 179] on link "Reporting Frequencies" at bounding box center [129, 170] width 184 height 17
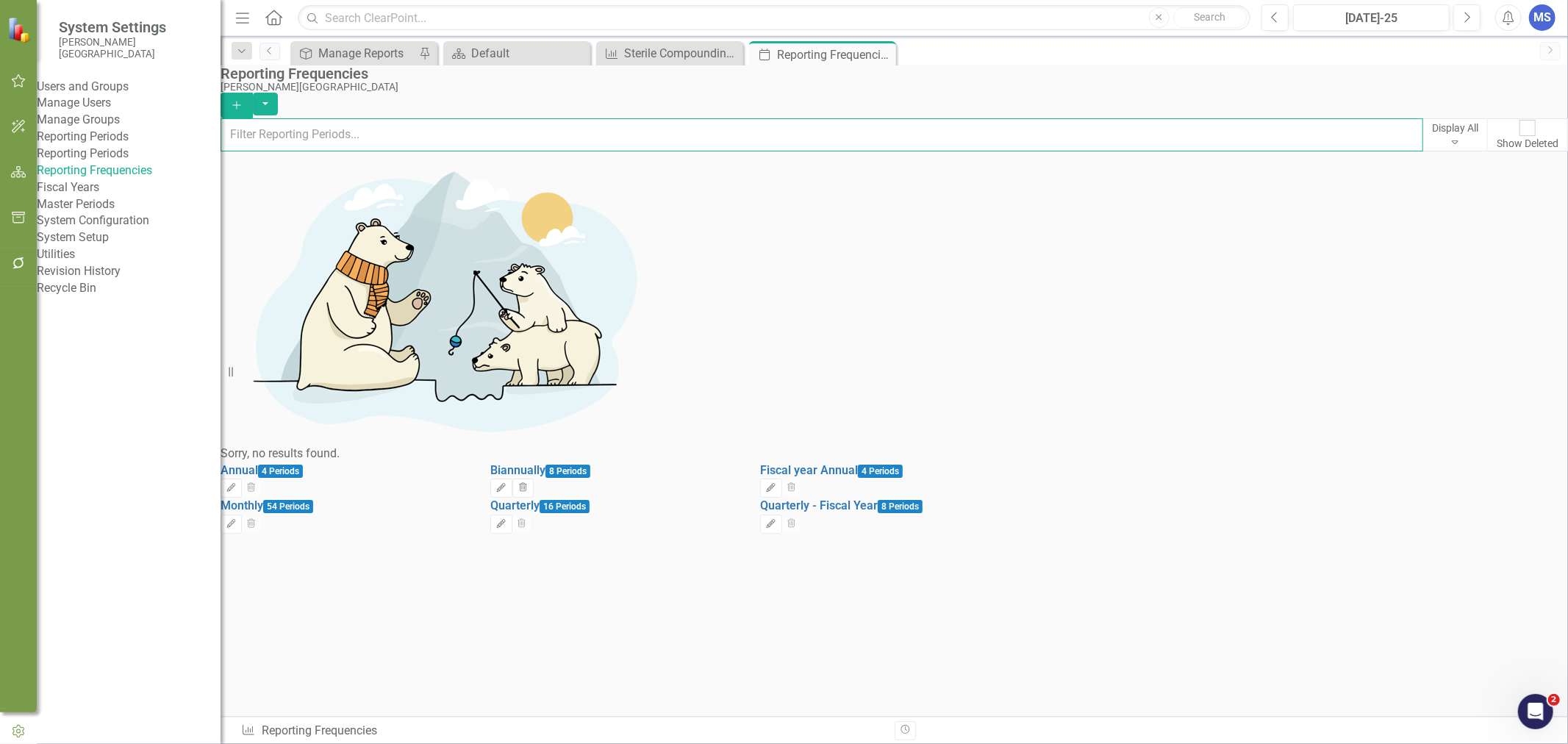
click at [499, 144] on input "text" at bounding box center [821, 134] width 1203 height 32
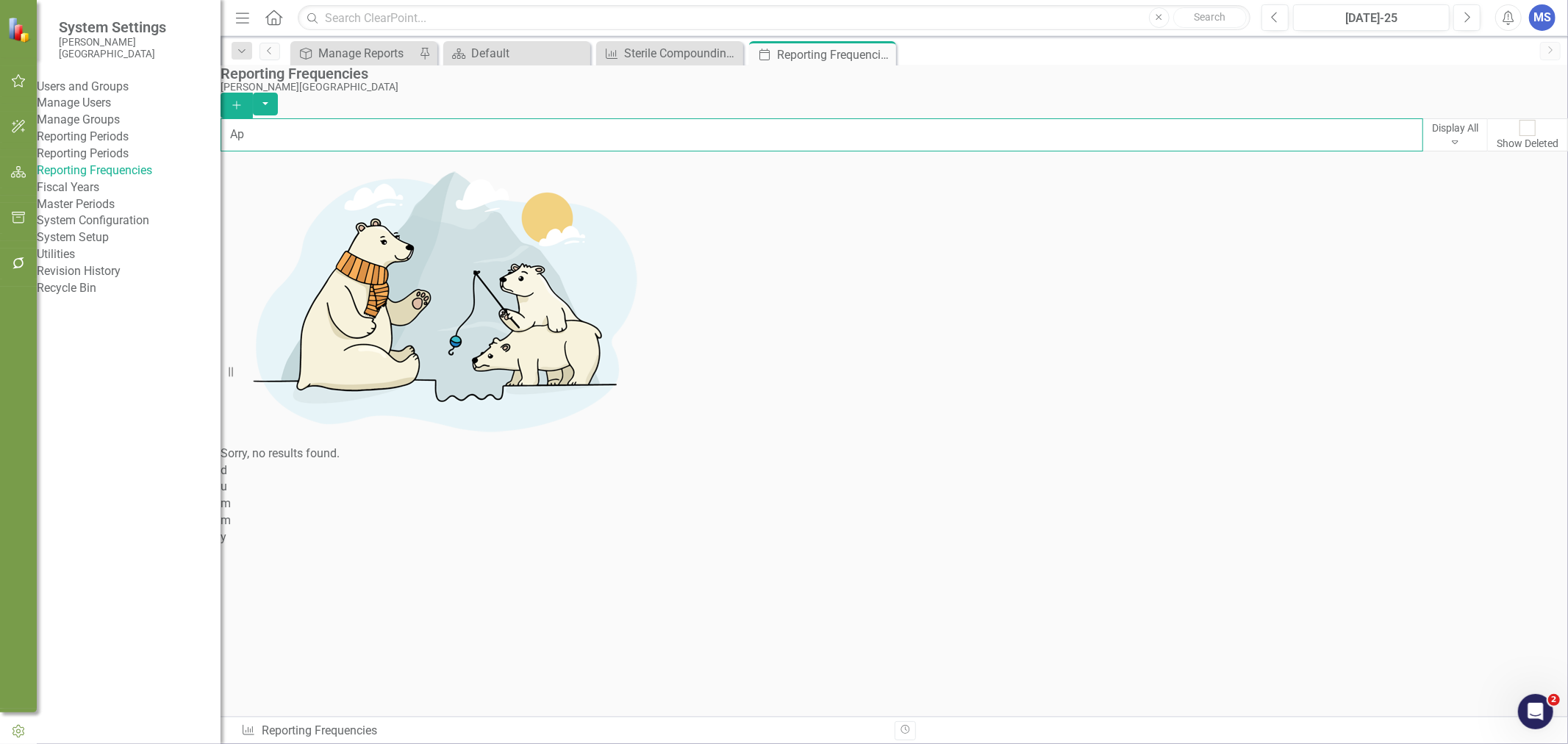
type input "A"
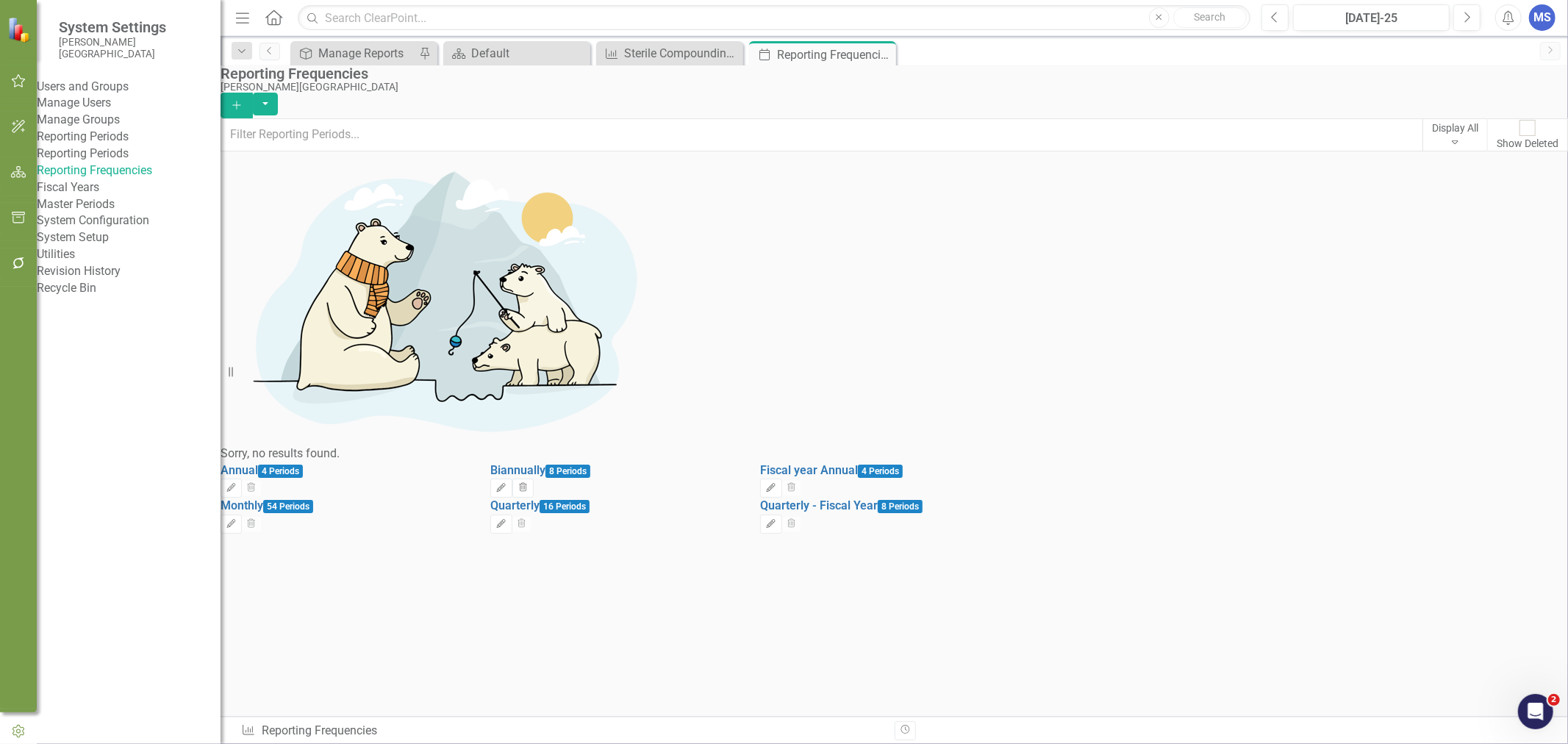
click at [243, 100] on icon "Add" at bounding box center [237, 105] width 14 height 11
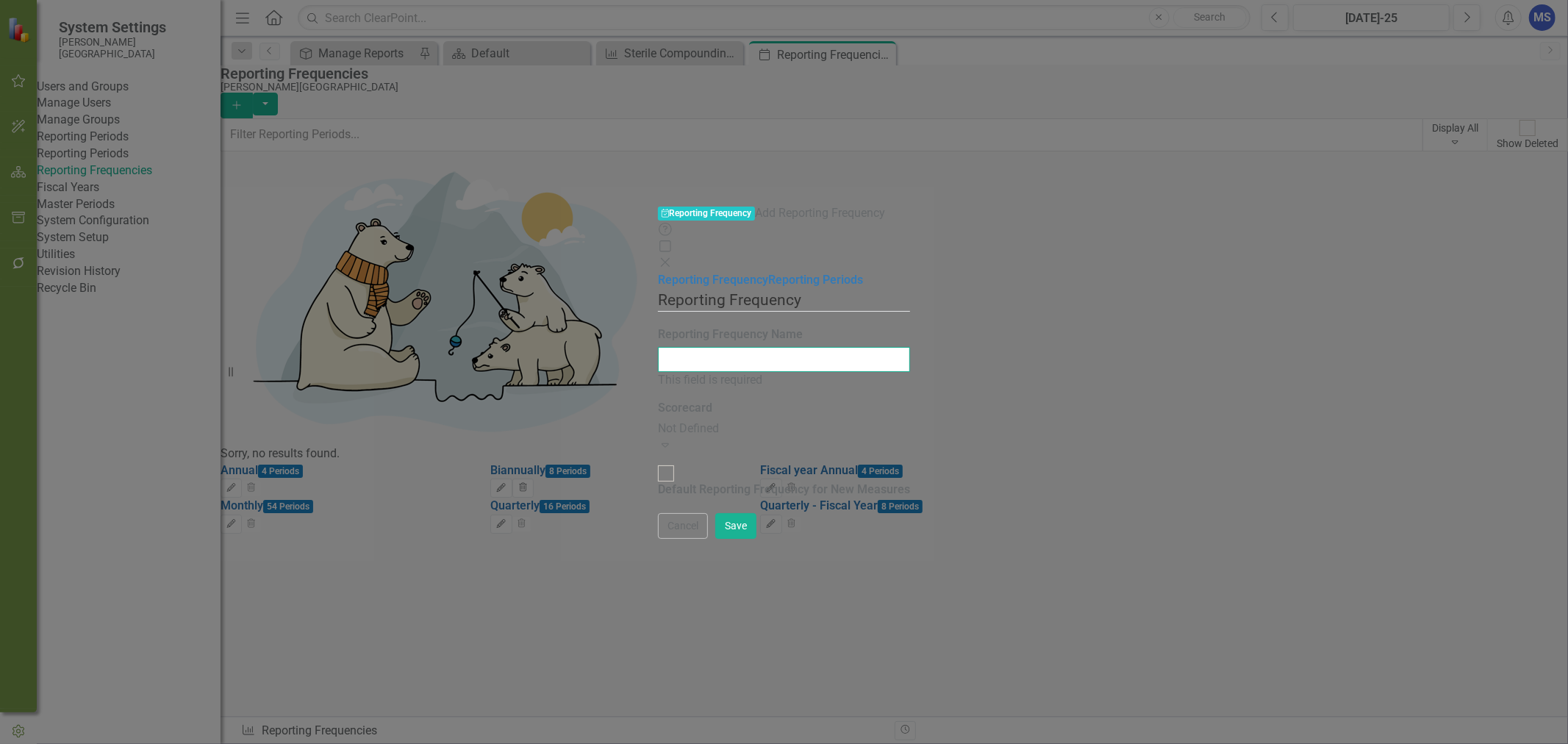
click at [910, 347] on input "Reporting Frequency Name" at bounding box center [783, 359] width 252 height 25
type input "April and October"
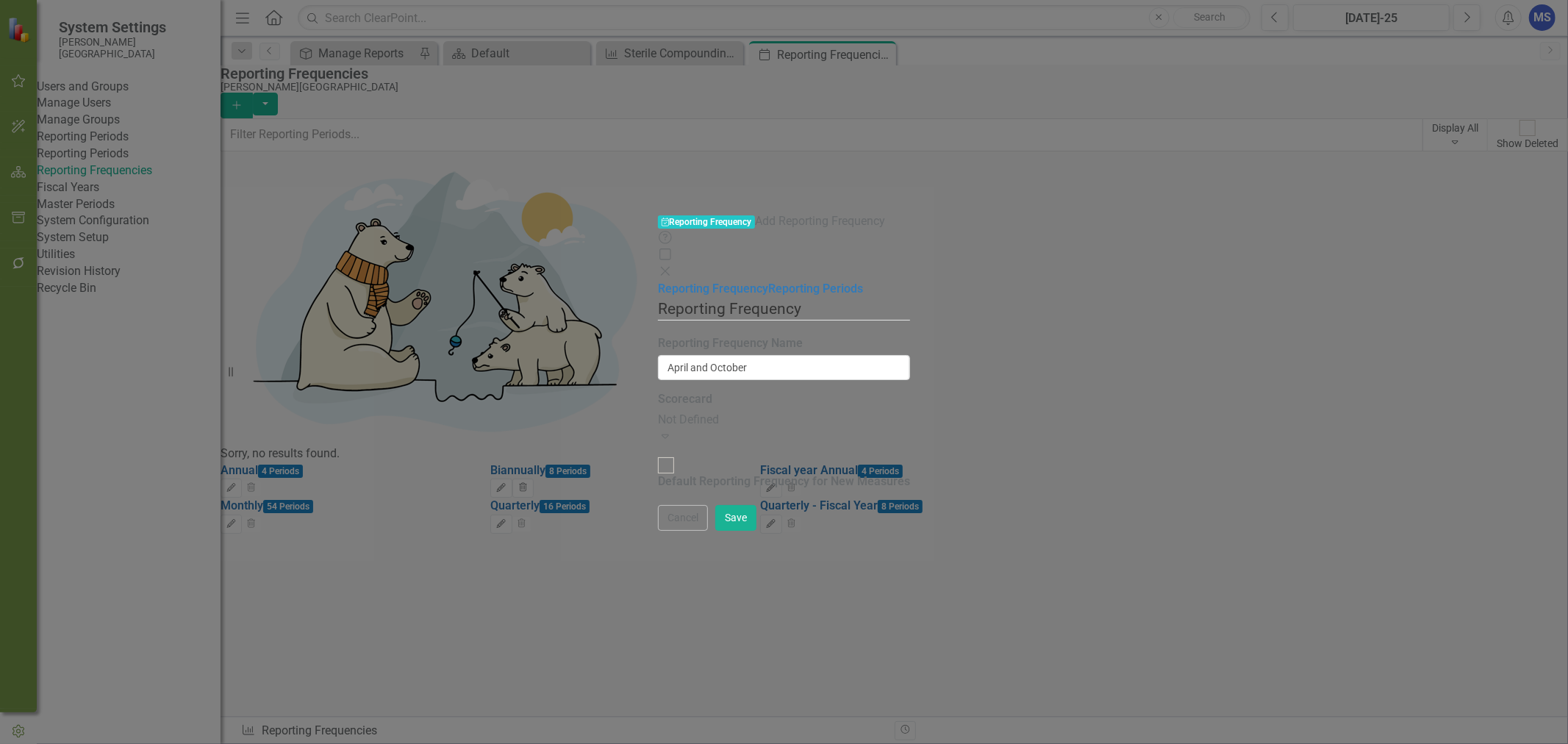
click at [657, 412] on div "Not Defined" at bounding box center [783, 420] width 252 height 17
click at [768, 281] on link "Reporting Periods" at bounding box center [815, 288] width 94 height 14
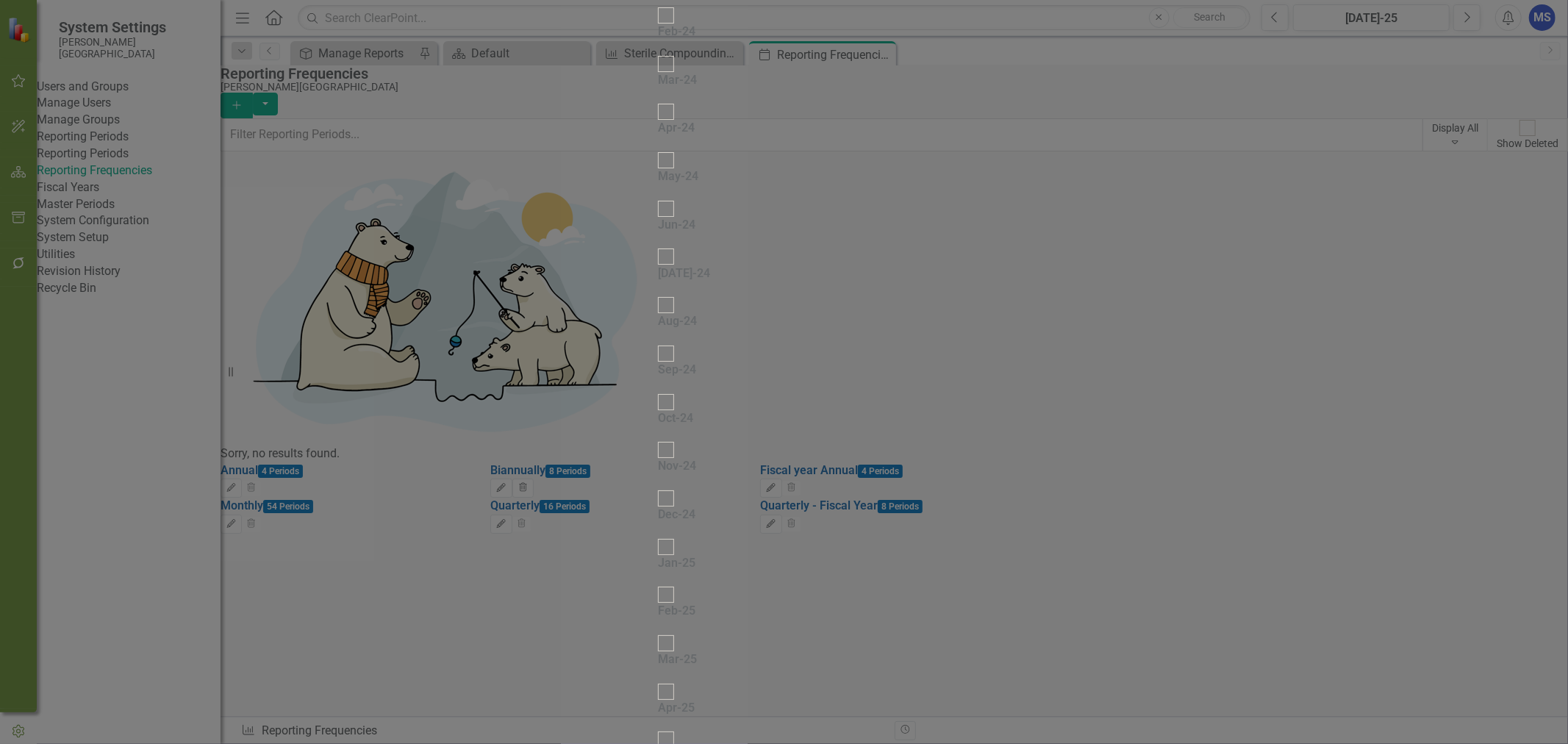
scroll to position [408, 0]
click at [654, 124] on input "Apr-24" at bounding box center [665, 111] width 22 height 22
checkbox input "true"
click at [641, 422] on input "Oct-24" at bounding box center [652, 410] width 22 height 22
checkbox input "true"
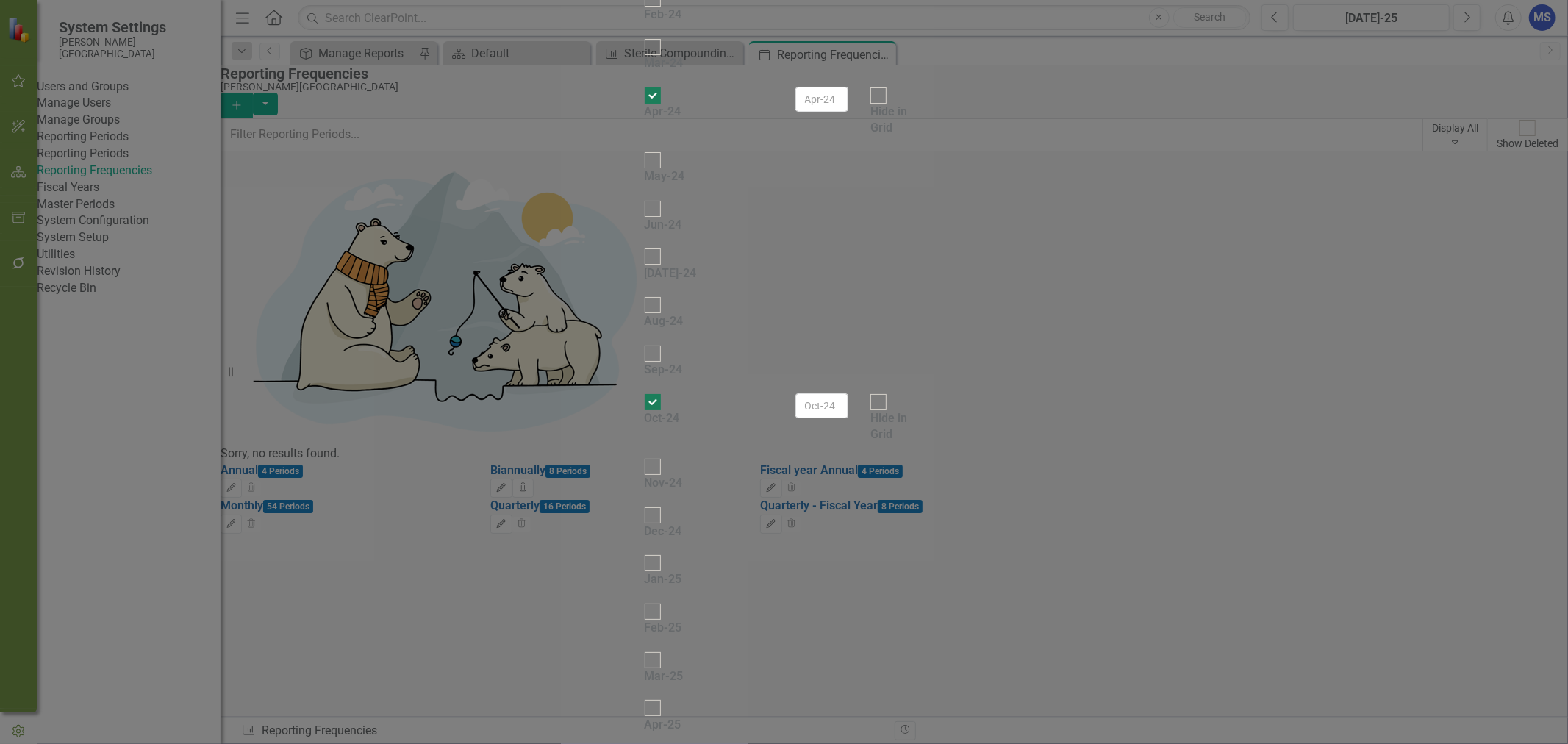
scroll to position [652, 0]
click at [645, 700] on div at bounding box center [653, 708] width 17 height 17
click at [641, 696] on input "Apr-25" at bounding box center [652, 707] width 22 height 22
checkbox input "true"
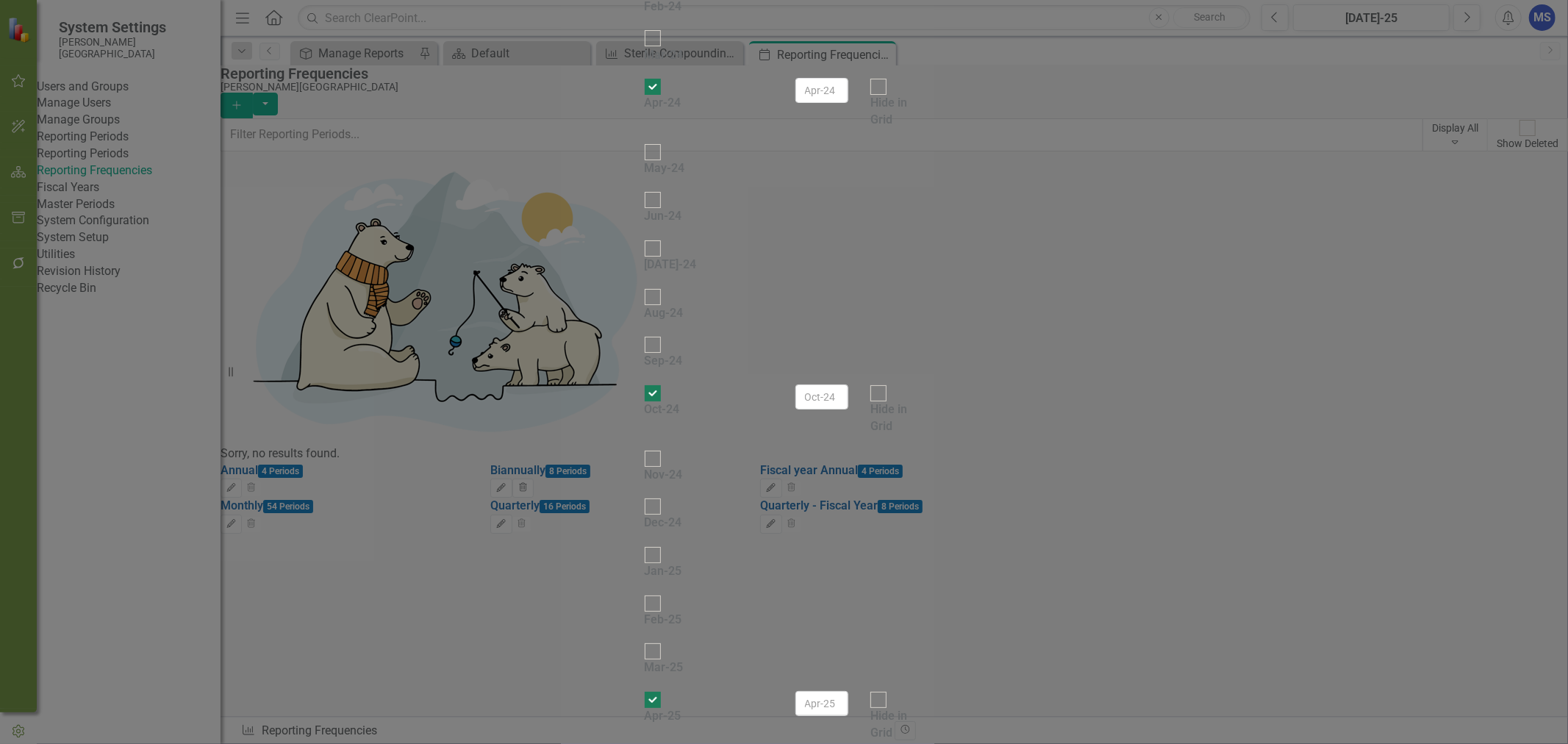
checkbox input "true"
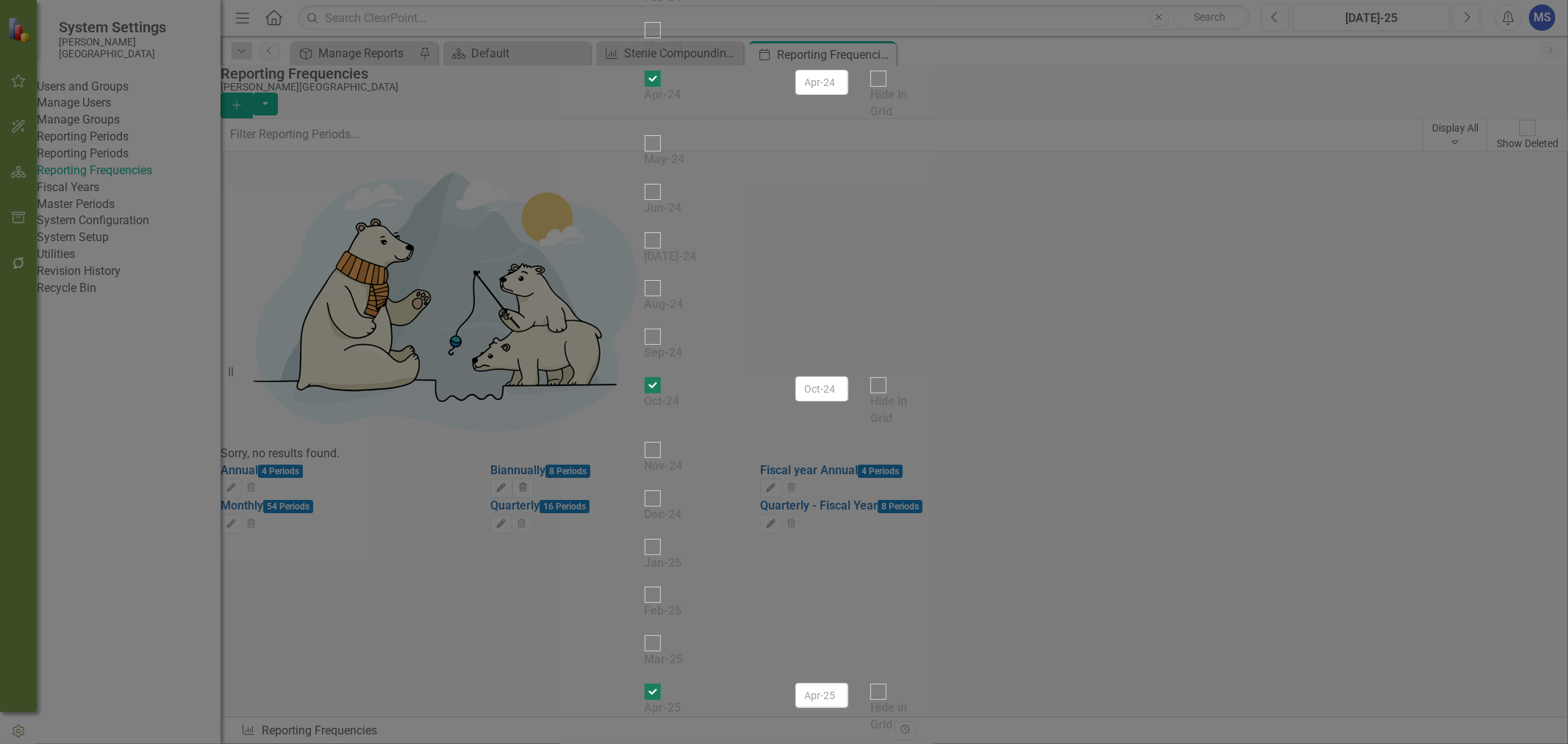
checkbox input "true"
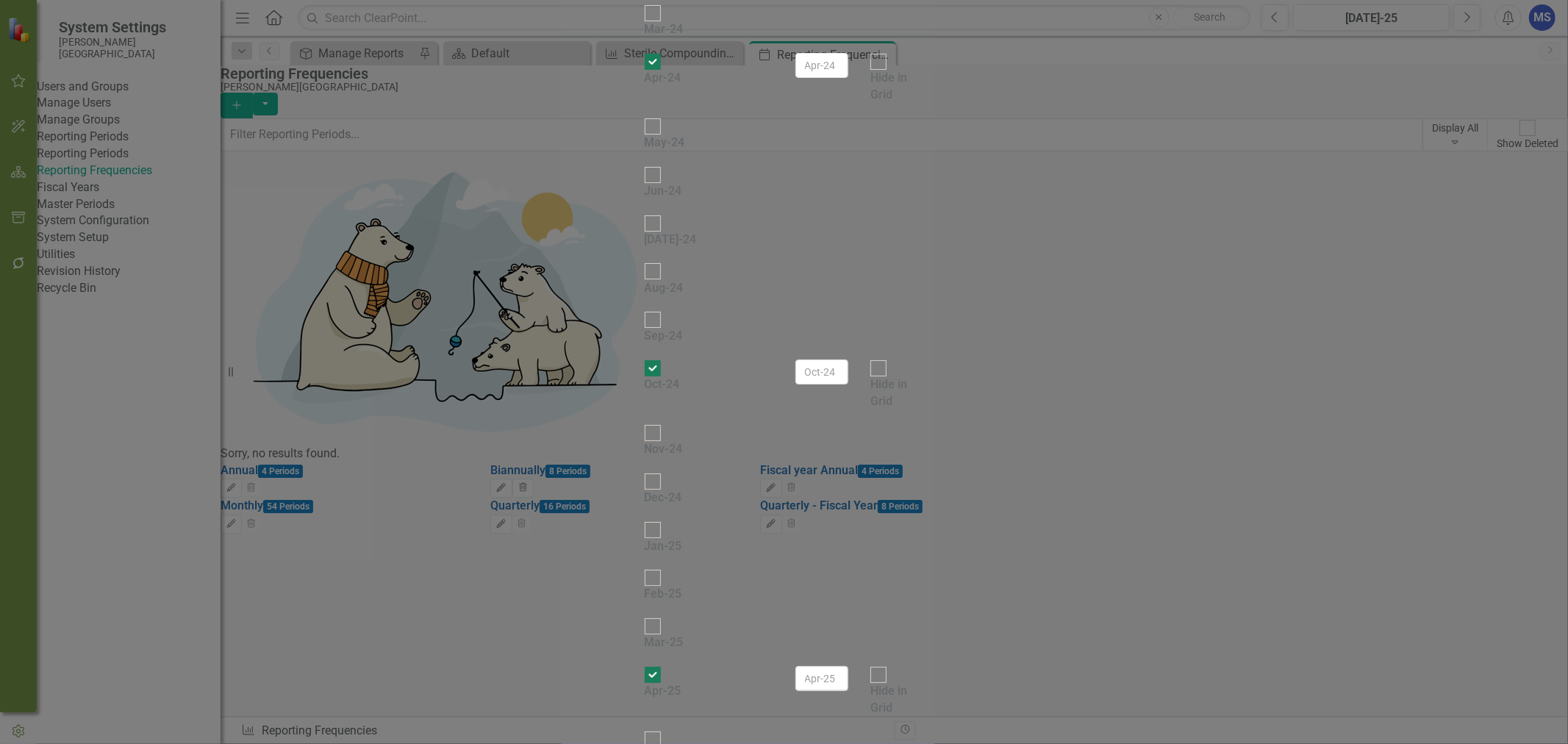
scroll to position [1326, 0]
checkbox input "true"
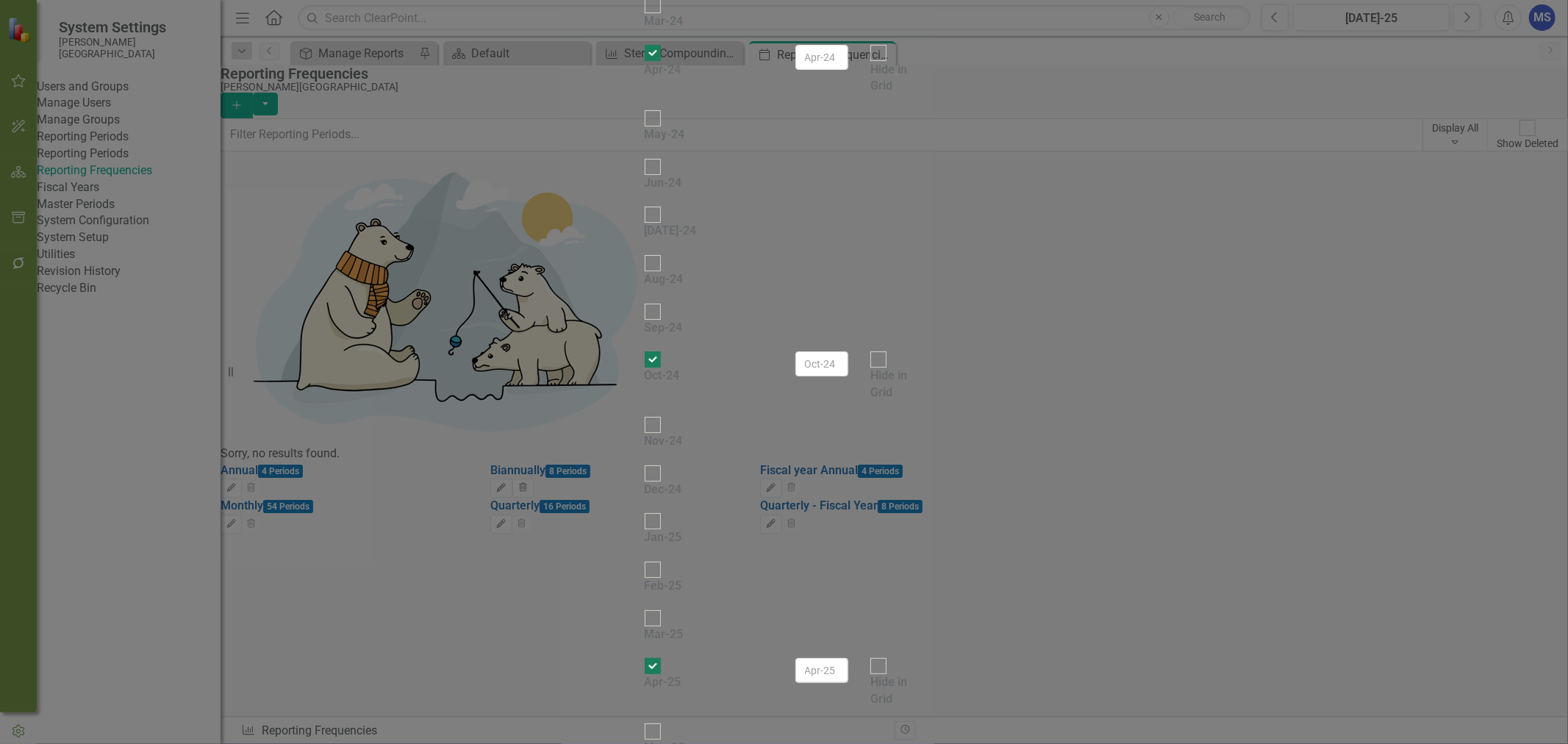
checkbox input "true"
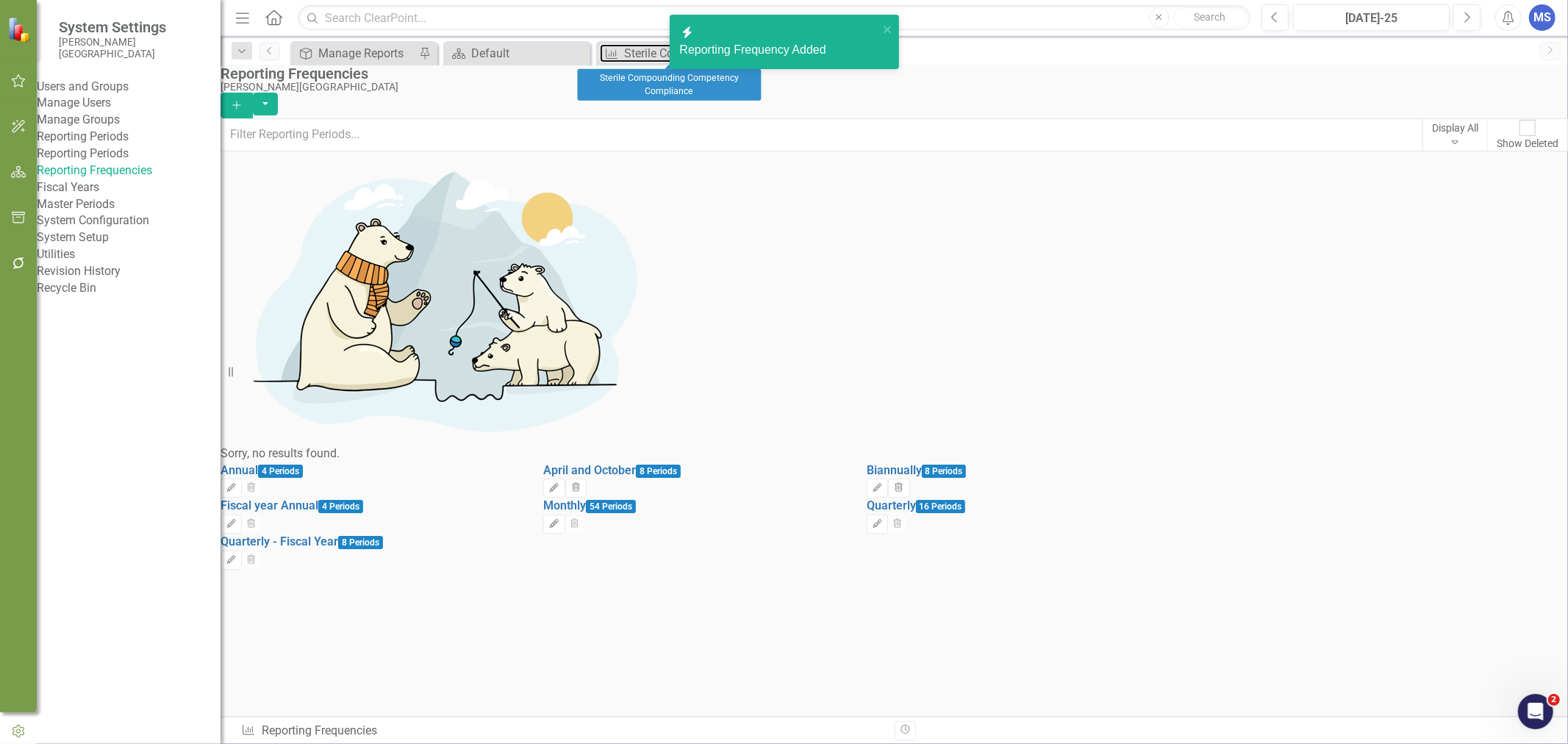
click at [638, 55] on div "Sterile Compounding Competency Compliance" at bounding box center [682, 53] width 115 height 19
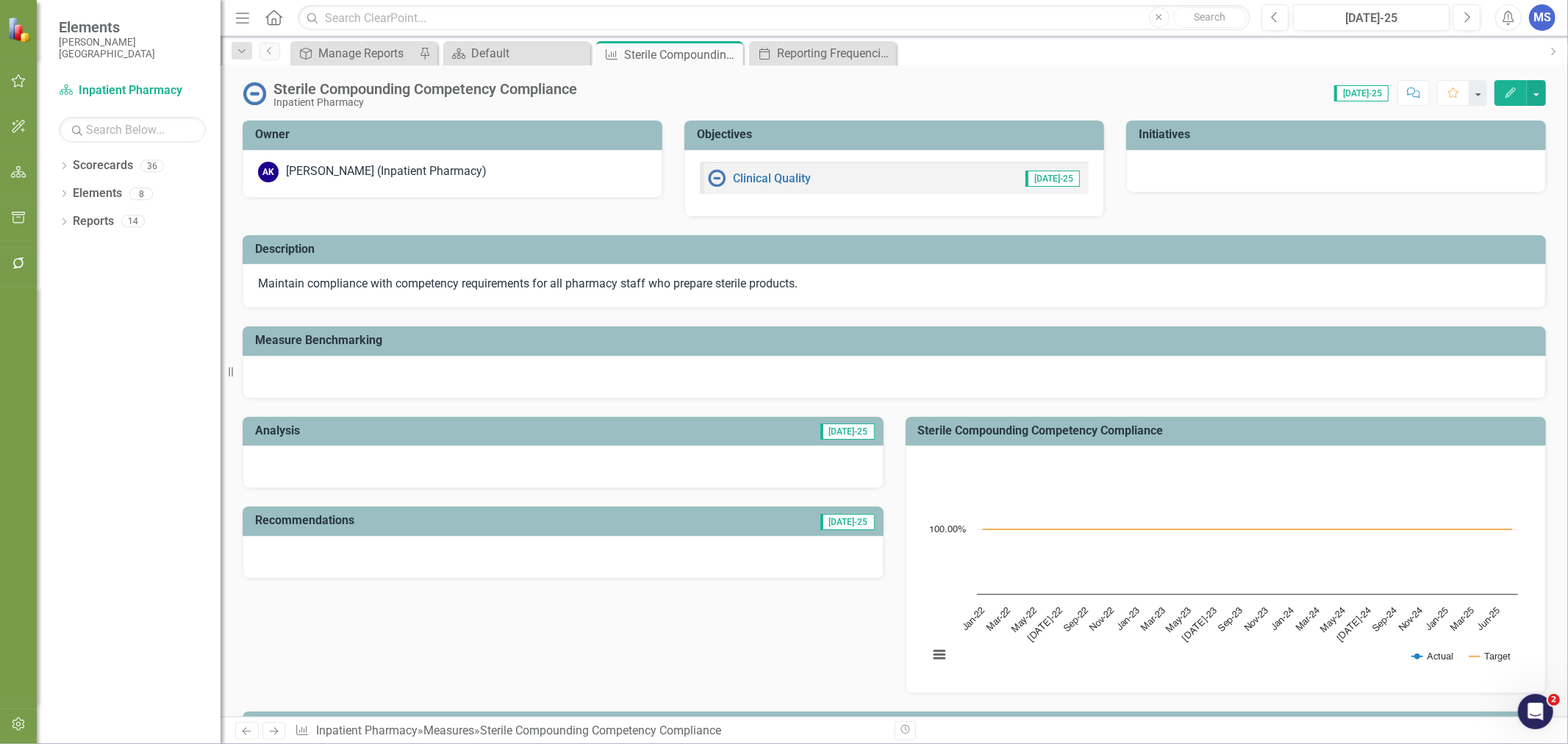
click at [1509, 96] on icon "Edit" at bounding box center [1511, 93] width 14 height 11
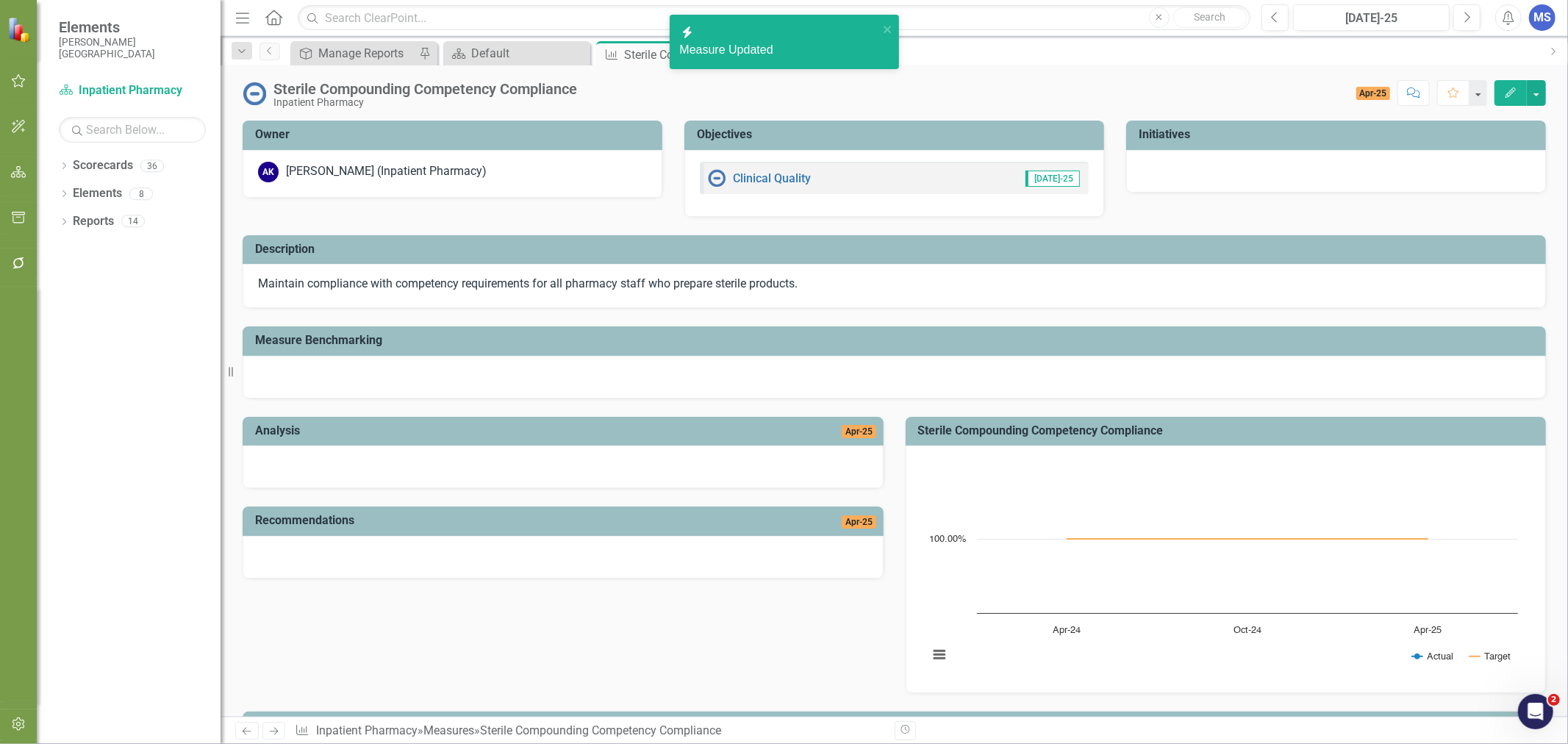
drag, startPoint x: 421, startPoint y: 189, endPoint x: 248, endPoint y: 207, distance: 173.9
click at [248, 207] on div "Owner AK Angela Kemp (Inpatient Pharmacy) Objectives Clinical Quality Jul-25 In…" at bounding box center [894, 250] width 1325 height 296
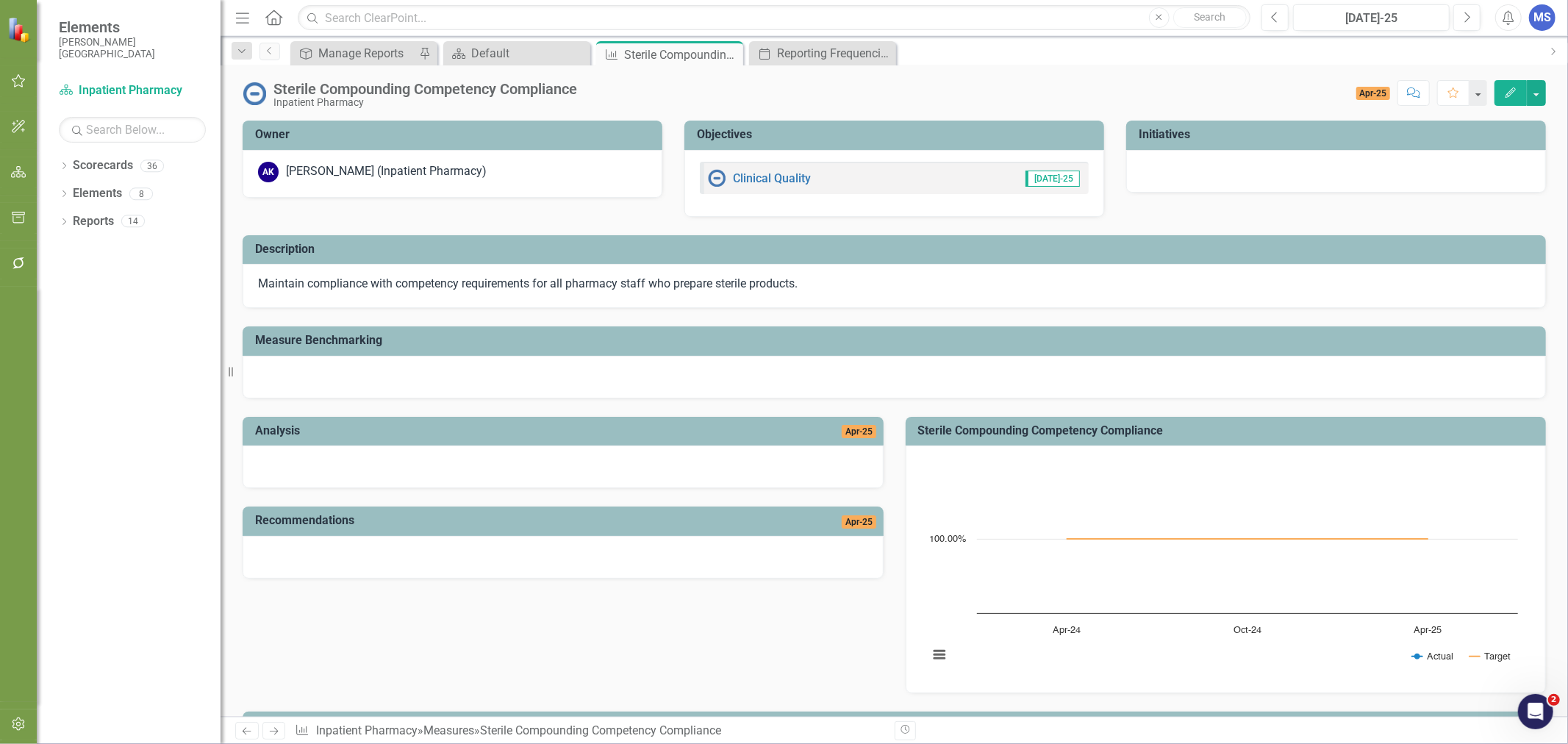
click at [0, 0] on icon "Close" at bounding box center [0, 0] width 0 height 0
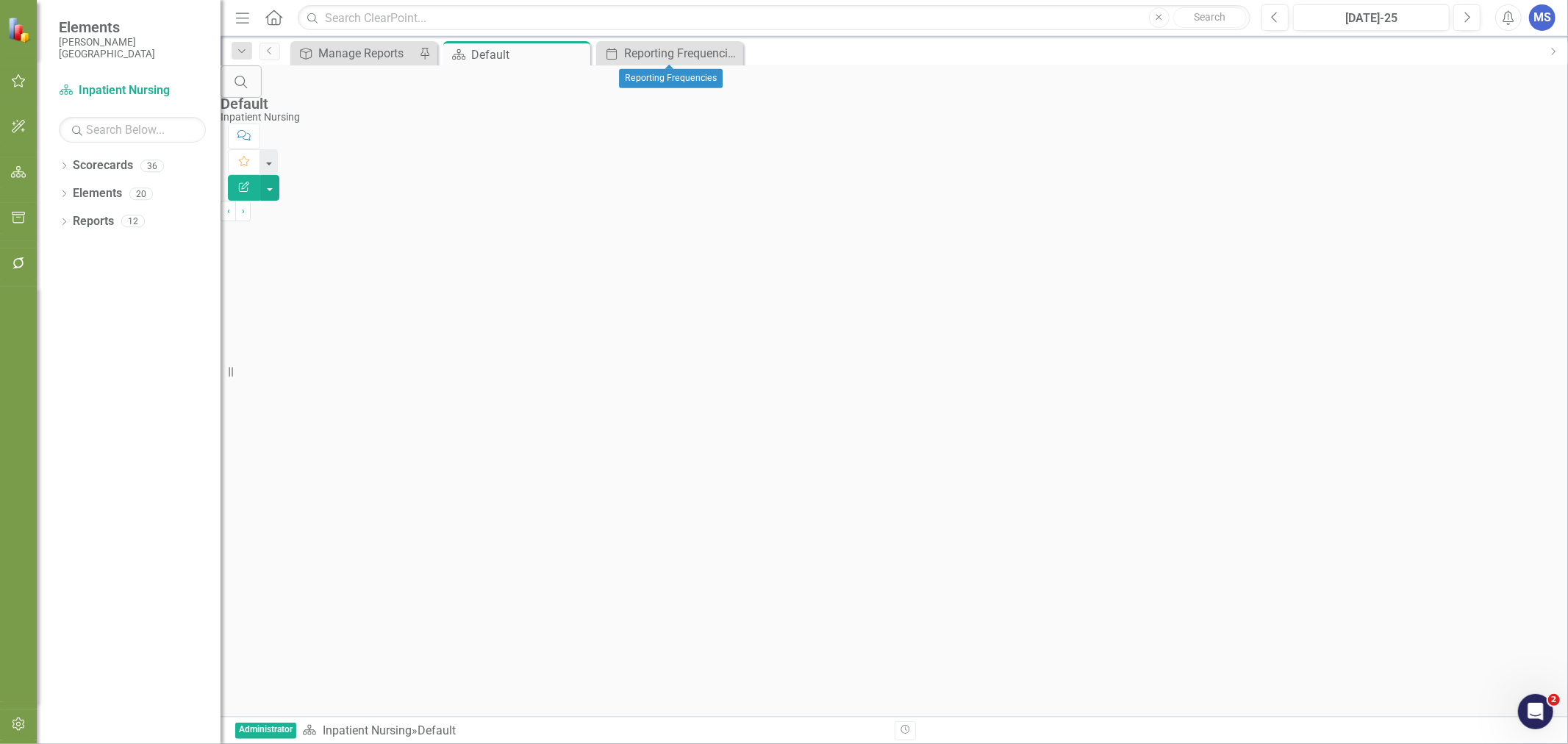
click at [0, 0] on icon "Close" at bounding box center [0, 0] width 0 height 0
